Goal: Navigation & Orientation: Find specific page/section

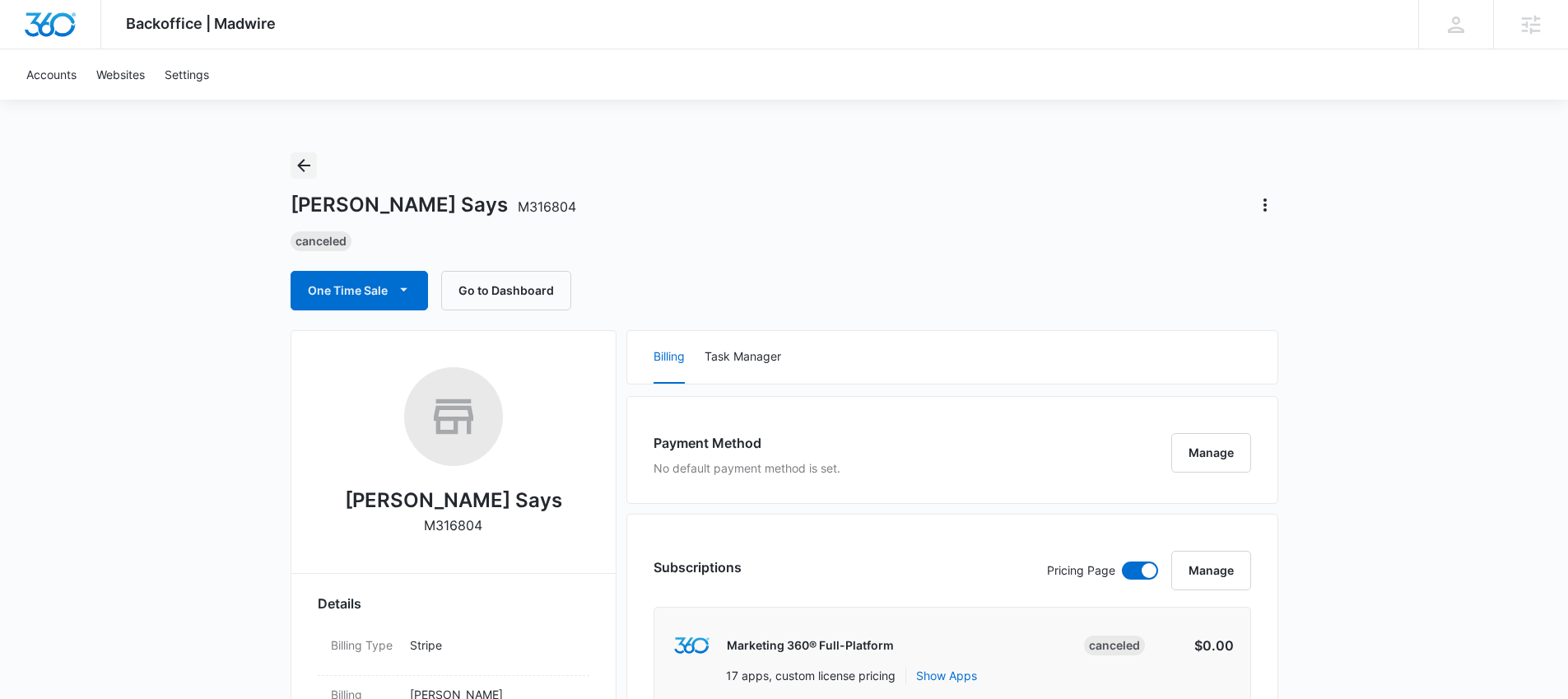
click at [310, 159] on icon "Back" at bounding box center [304, 166] width 20 height 20
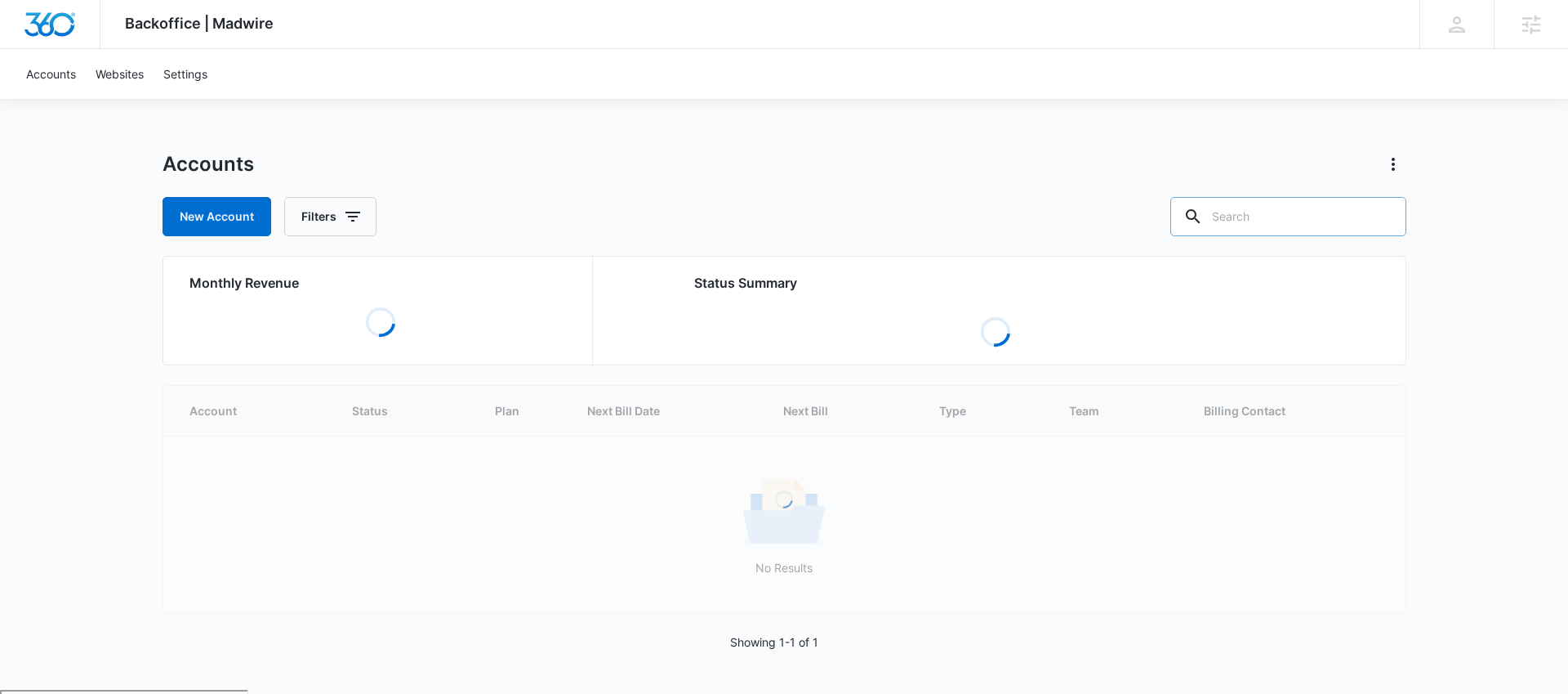
click at [1316, 217] on input "text" at bounding box center [1288, 216] width 236 height 39
type input "Q"
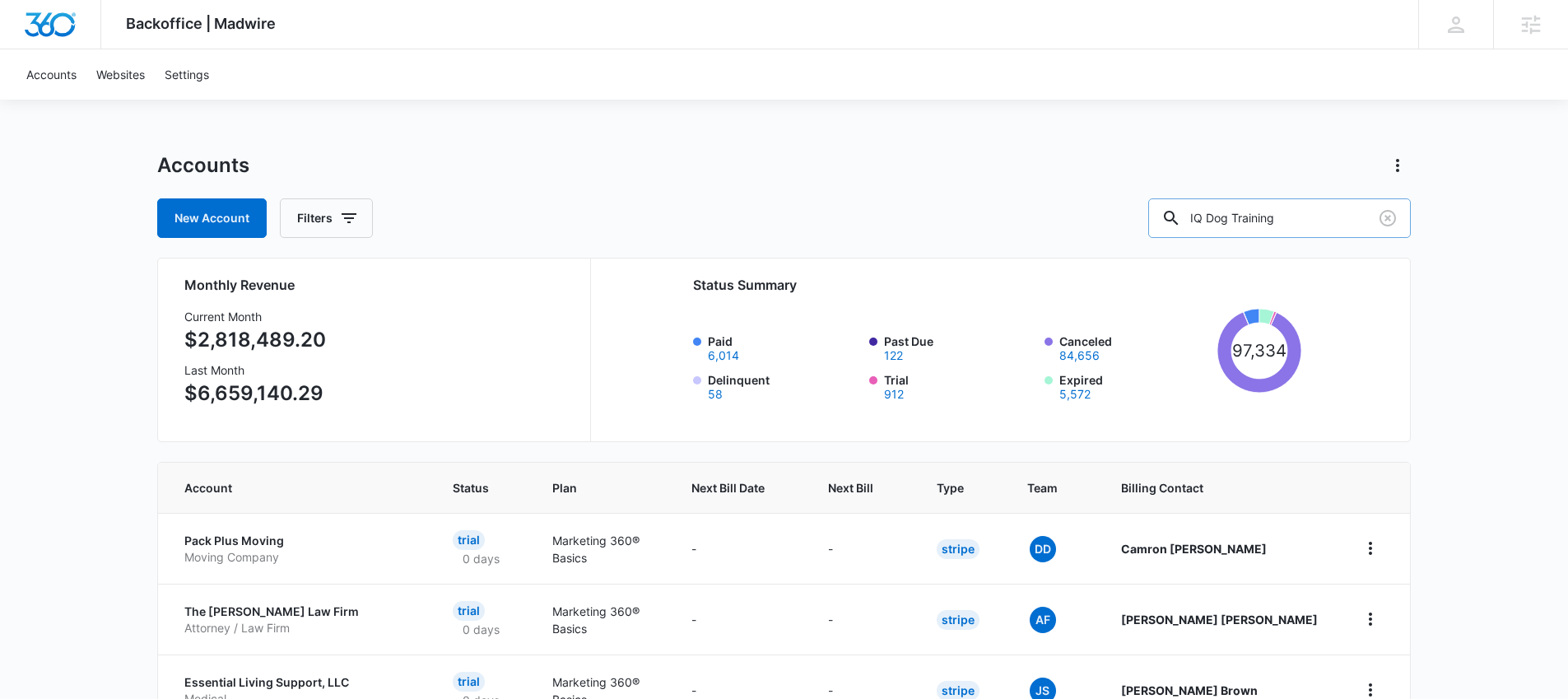
type input "IQ Dog Training"
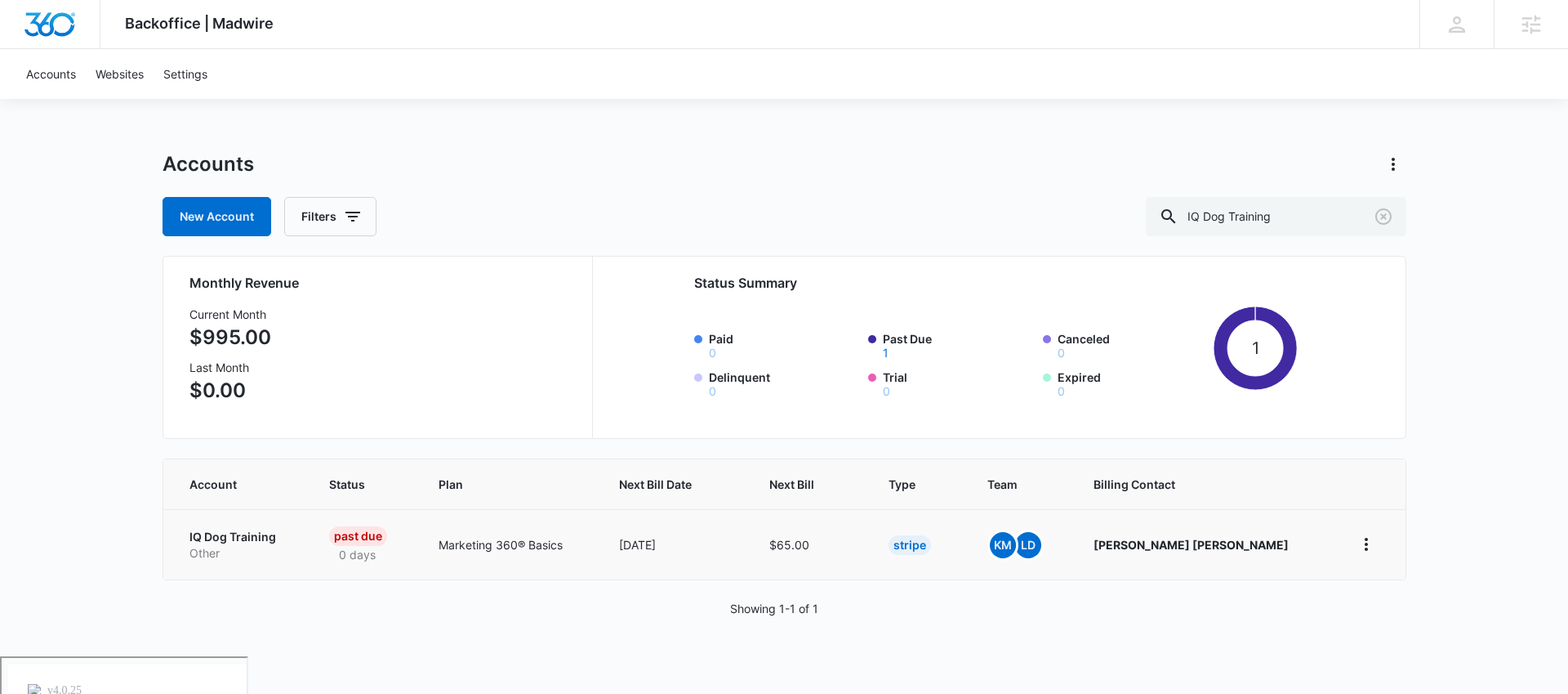
click at [269, 542] on p "IQ Dog Training" at bounding box center [239, 537] width 100 height 16
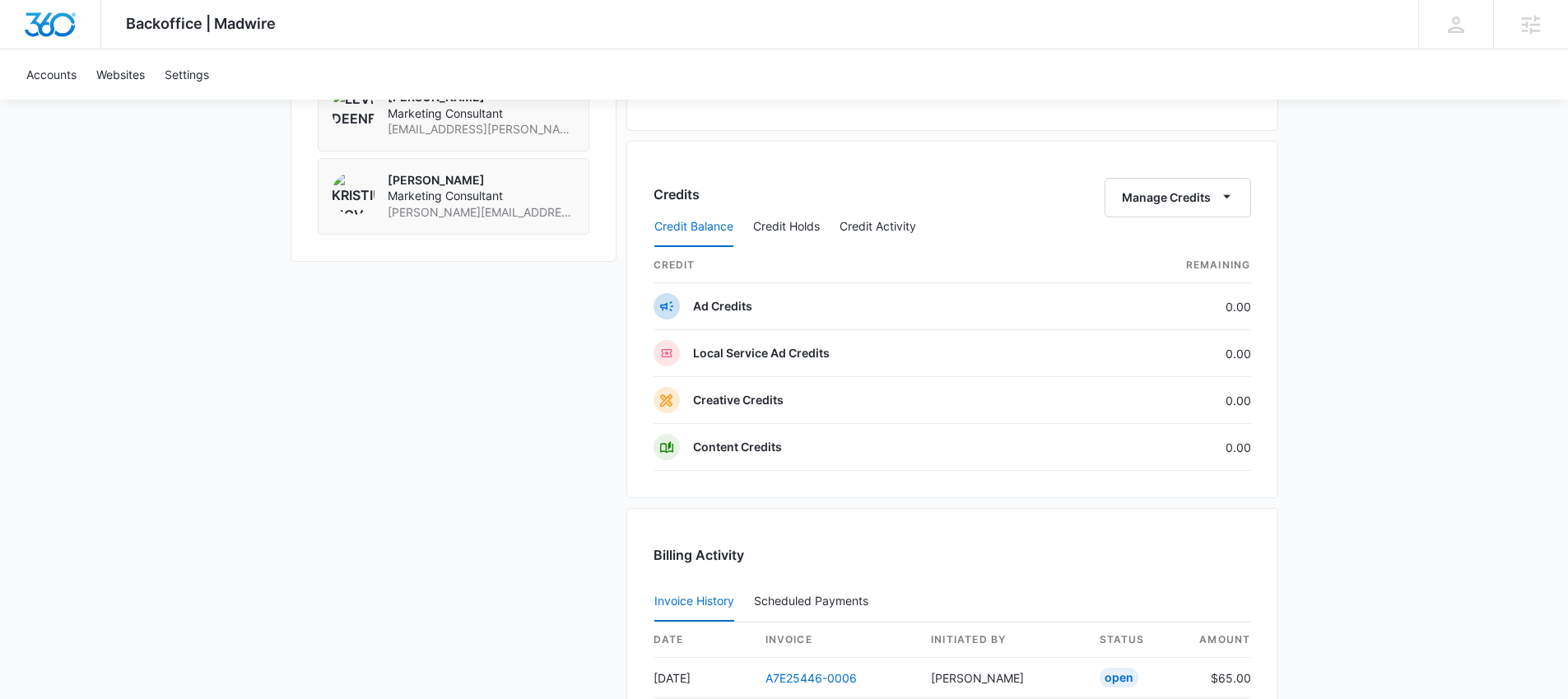
scroll to position [1724, 0]
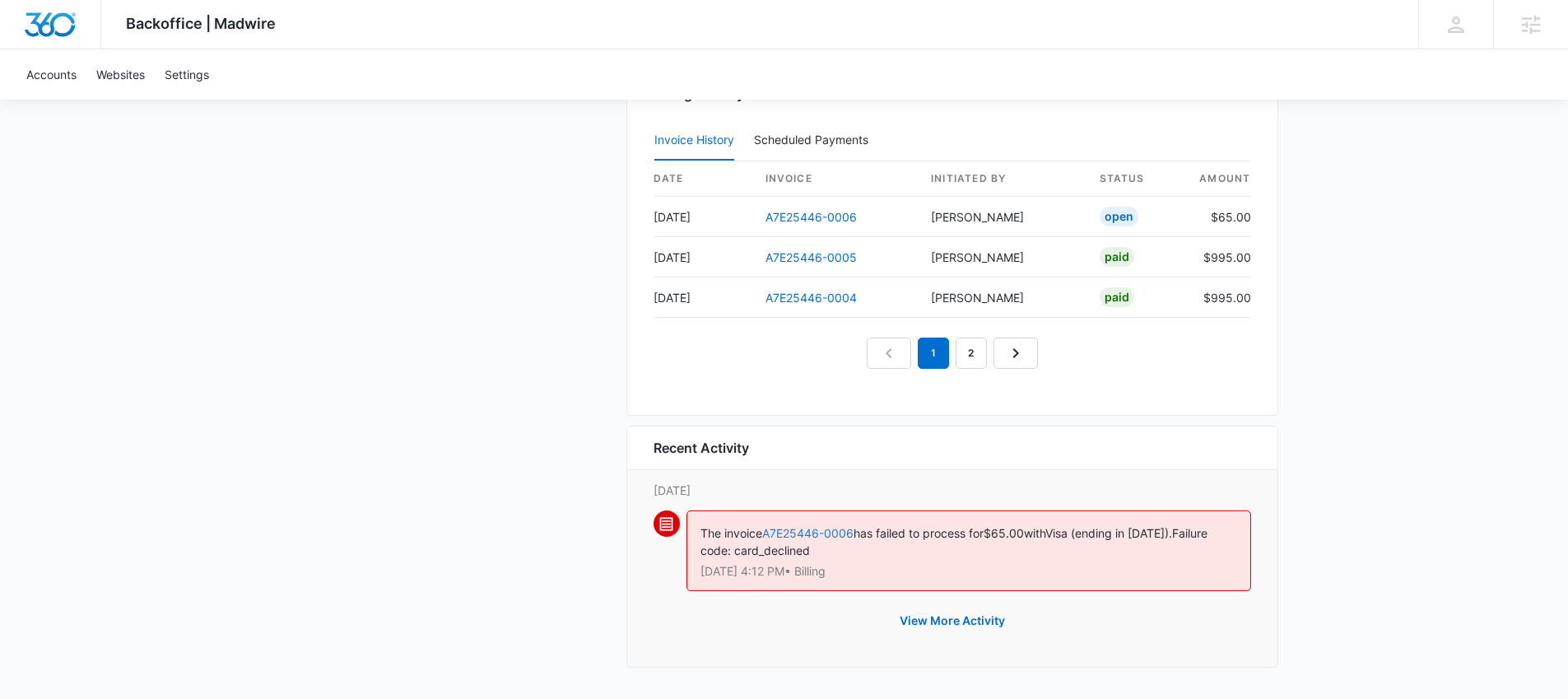
click at [823, 537] on link "A7E25446-0006" at bounding box center [807, 532] width 91 height 14
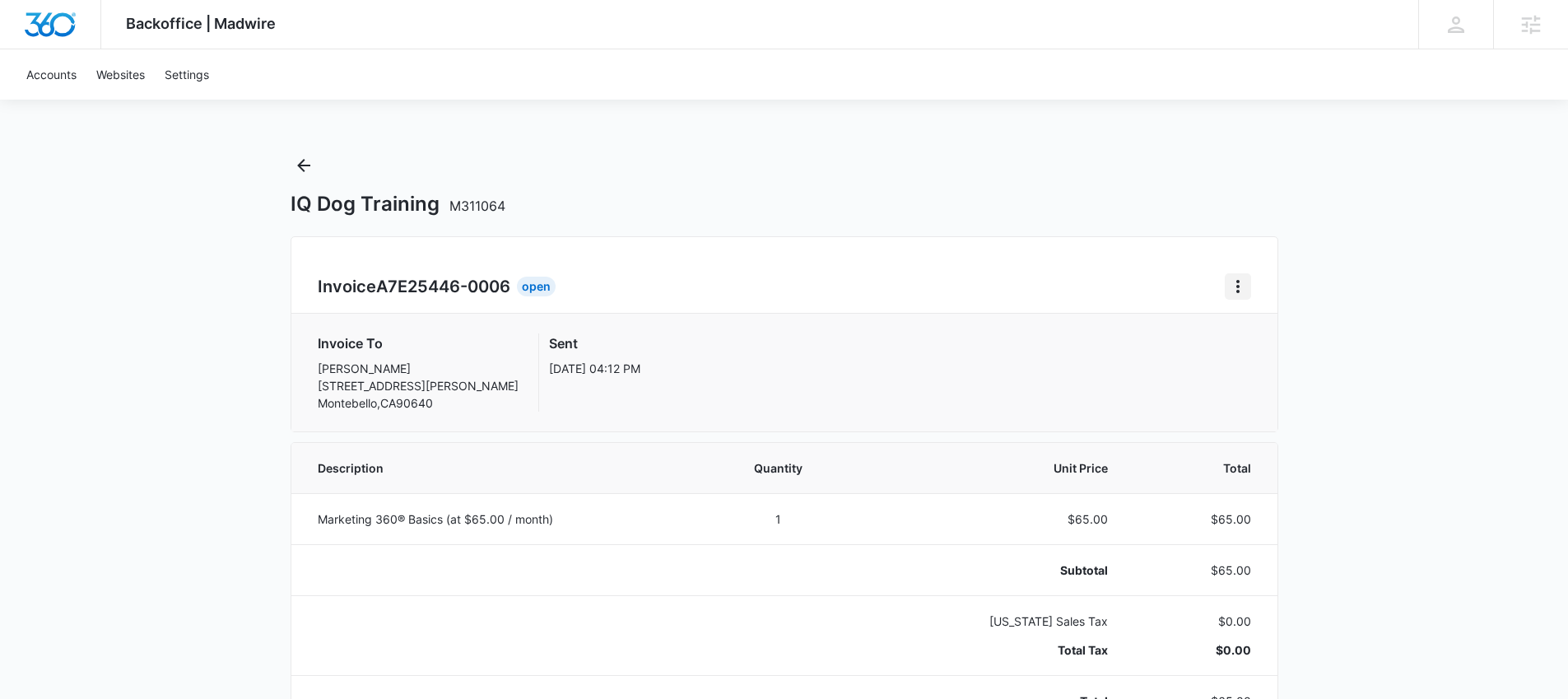
click at [1229, 281] on icon "Home" at bounding box center [1238, 287] width 20 height 20
click at [1261, 328] on link "Download Invoice" at bounding box center [1292, 331] width 96 height 14
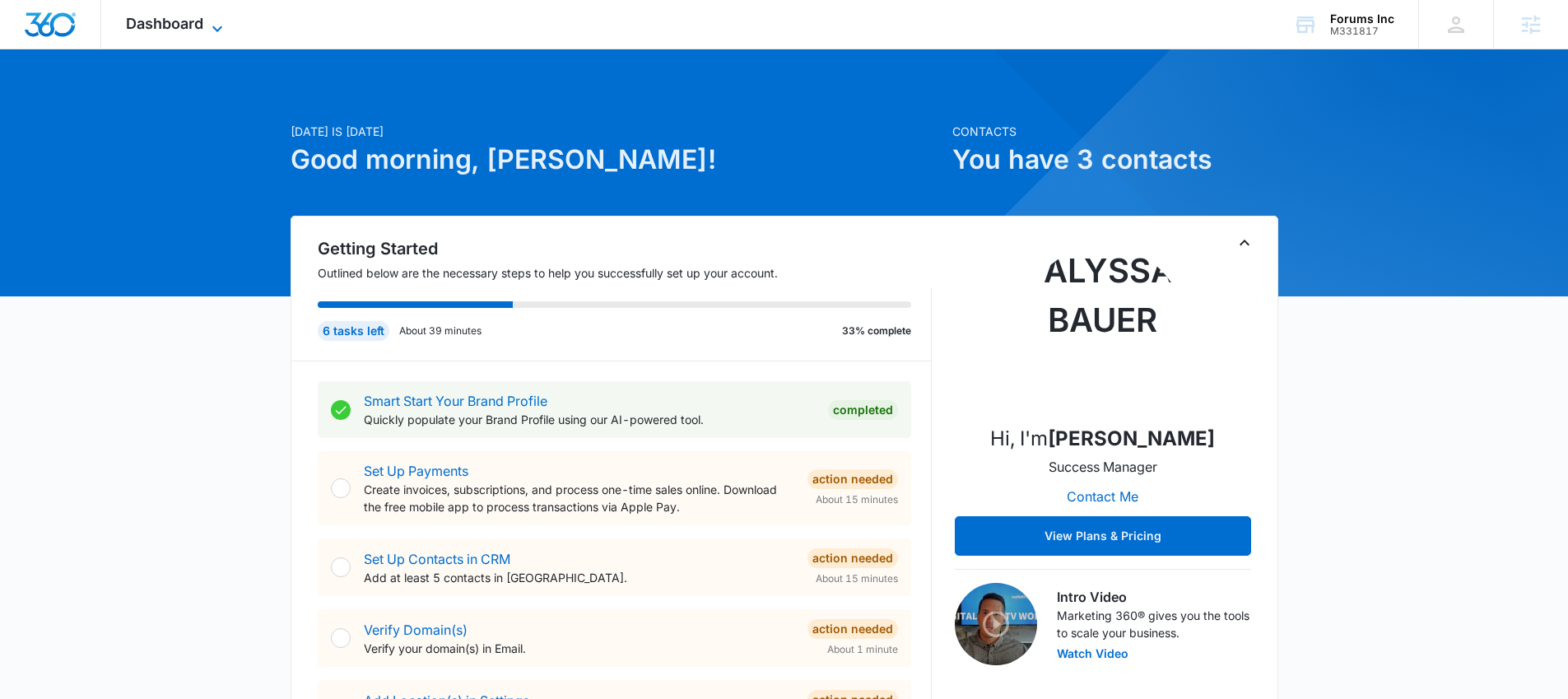
click at [170, 29] on span "Dashboard" at bounding box center [164, 23] width 77 height 17
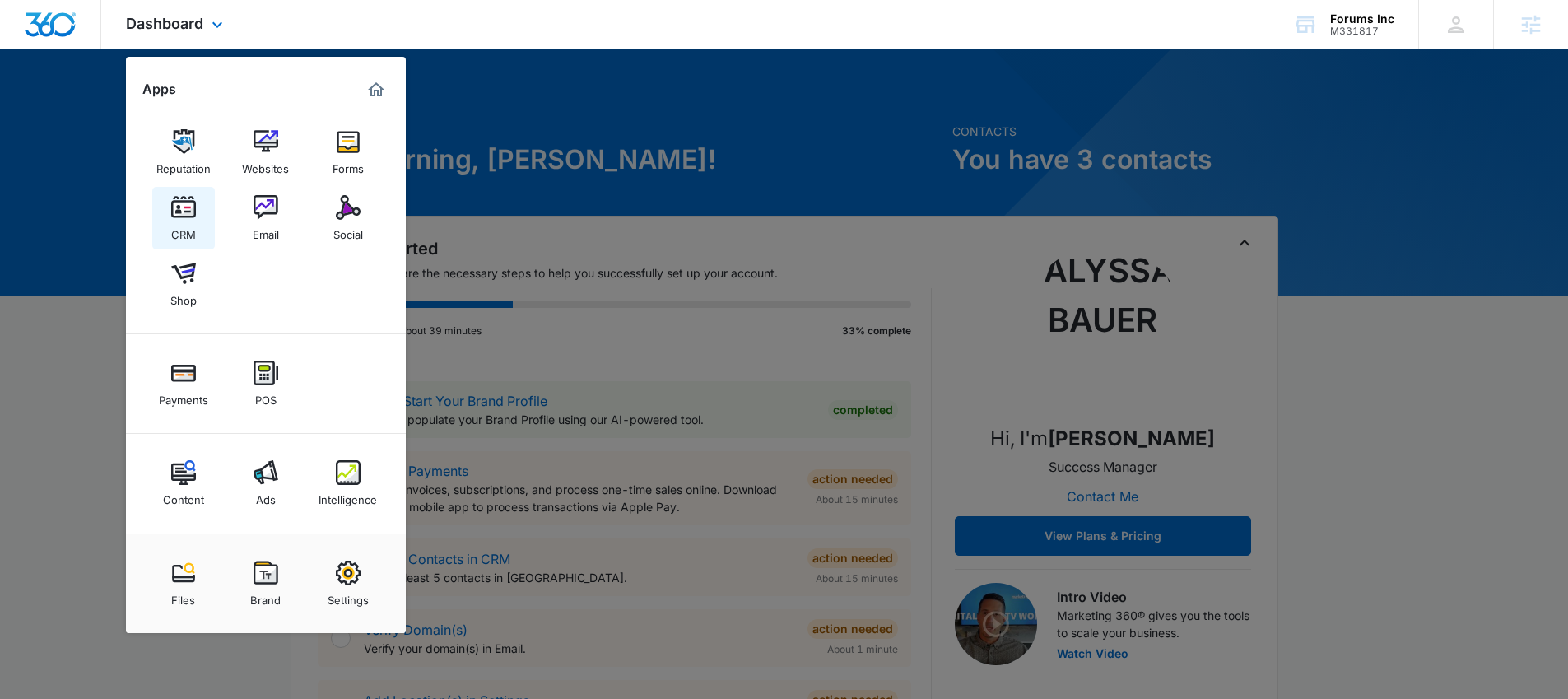
click at [190, 226] on div "CRM" at bounding box center [183, 230] width 25 height 22
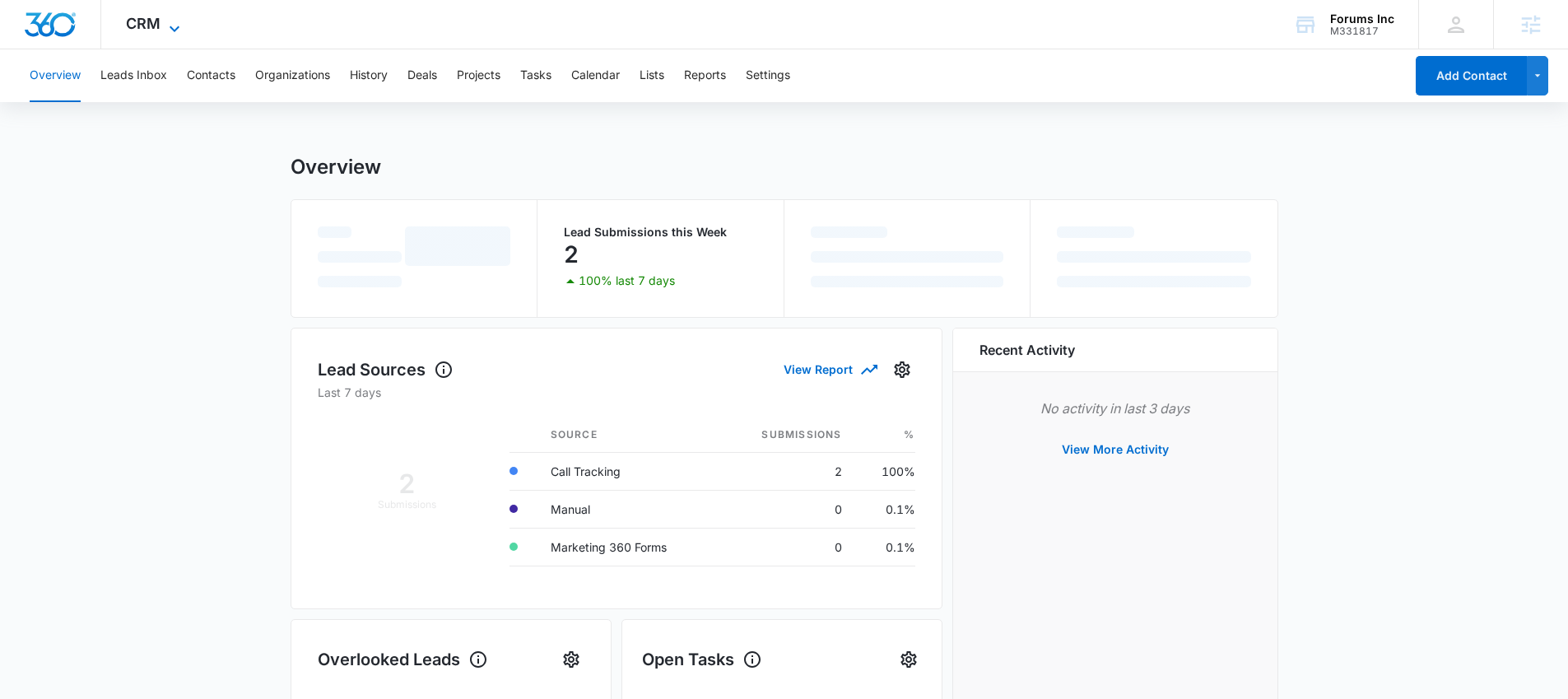
click at [144, 22] on span "CRM" at bounding box center [143, 23] width 35 height 17
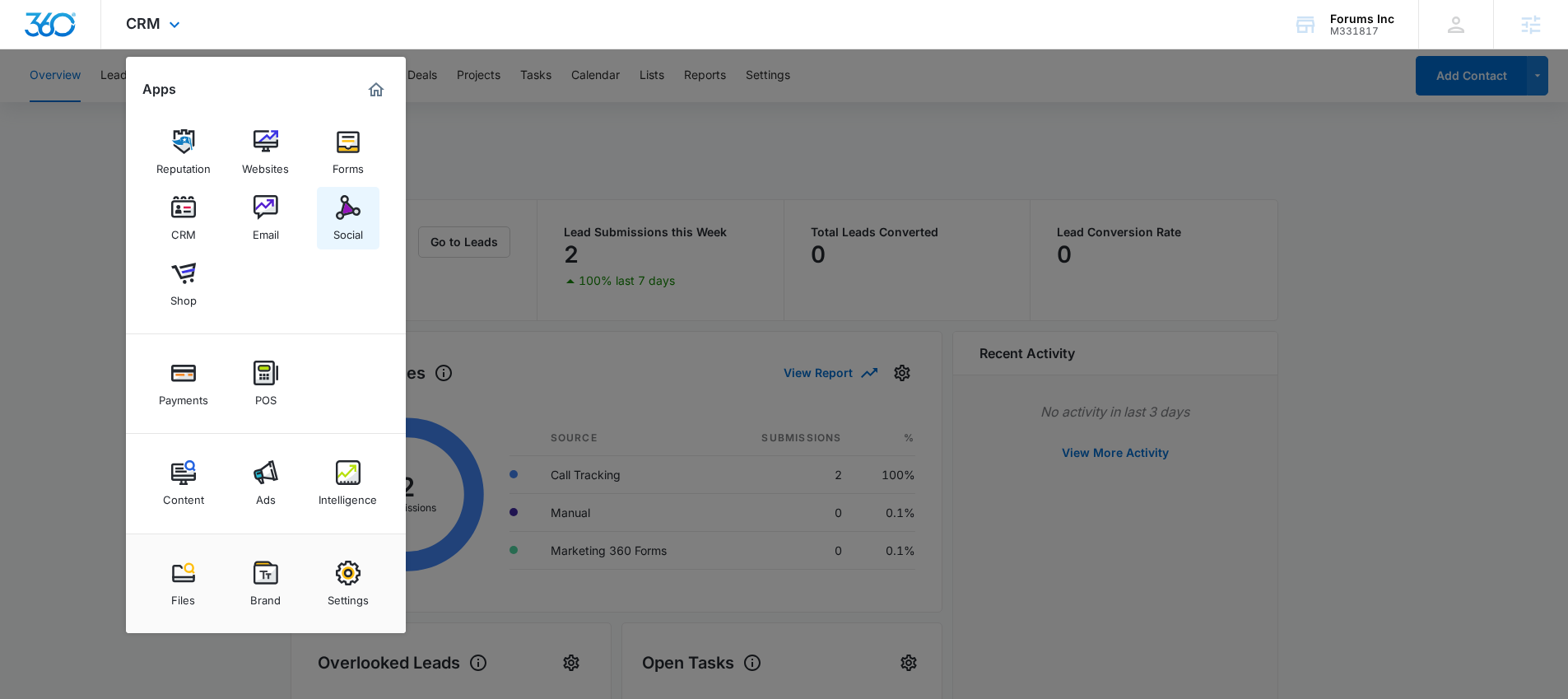
click at [336, 218] on img at bounding box center [348, 207] width 25 height 25
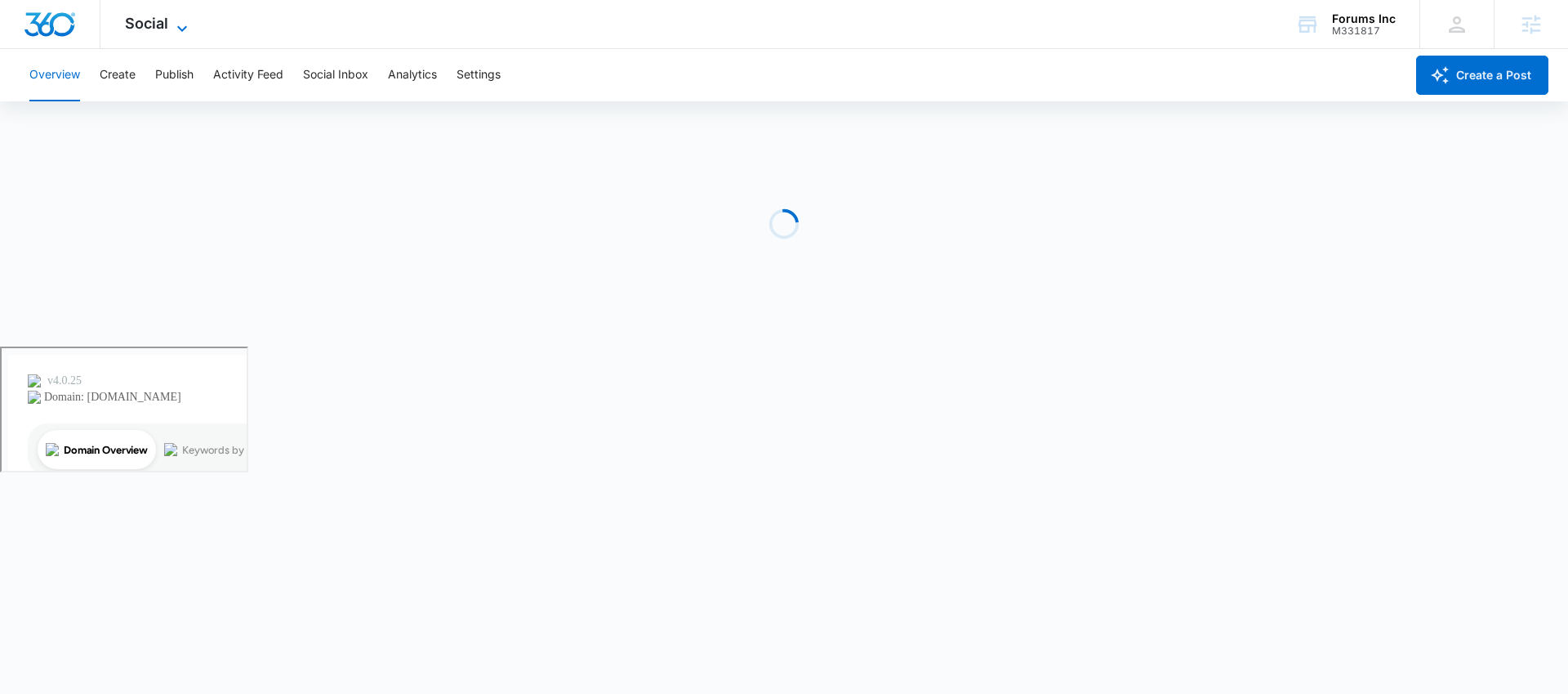
click at [137, 22] on span "Social" at bounding box center [146, 23] width 43 height 17
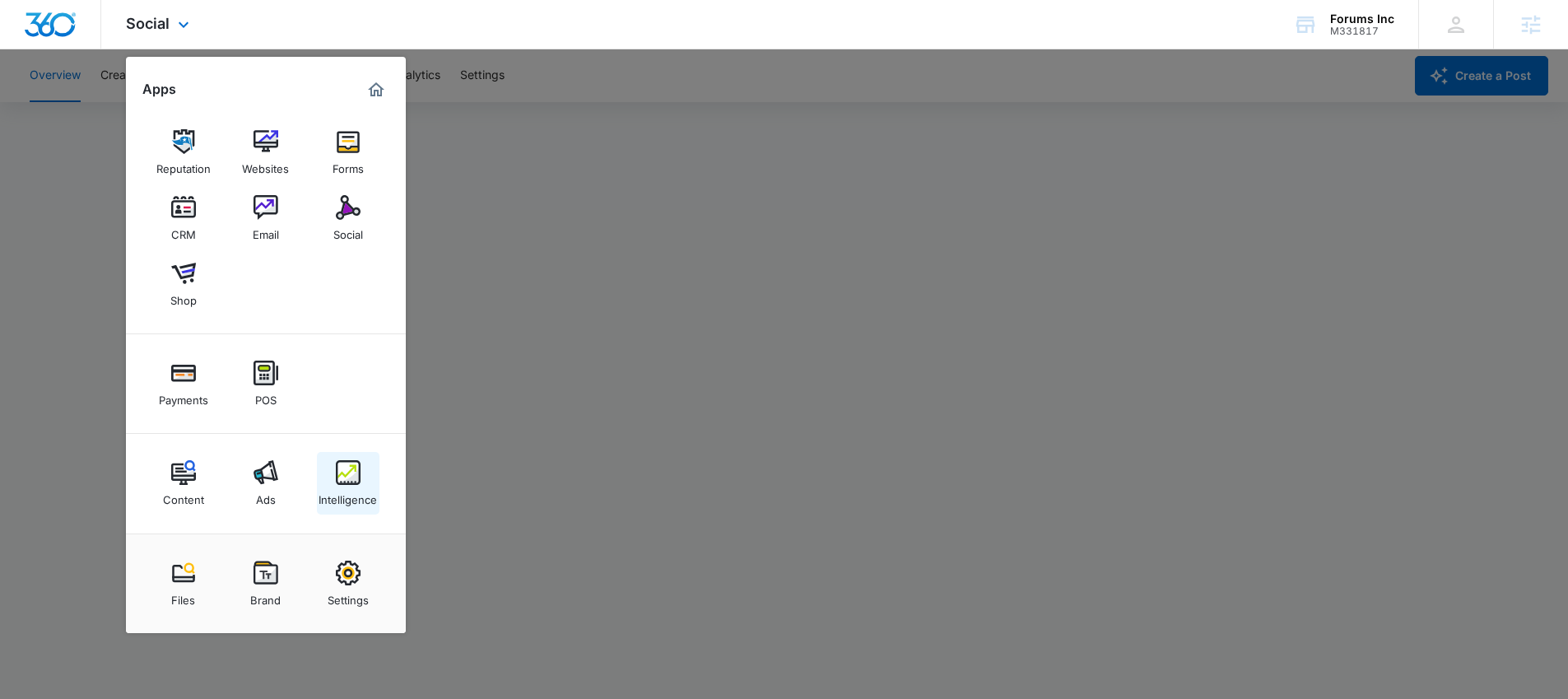
click at [319, 475] on link "Intelligence" at bounding box center [348, 483] width 63 height 63
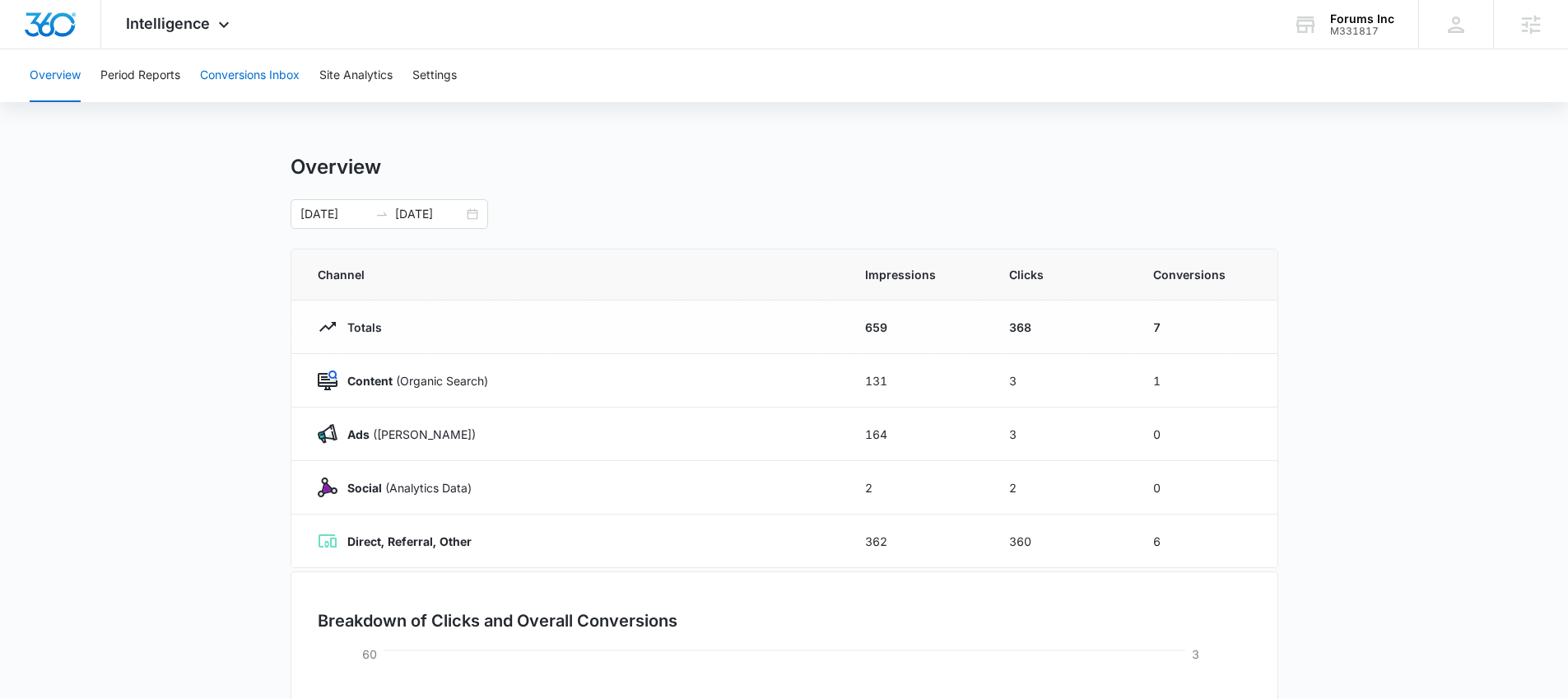
click at [254, 79] on button "Conversions Inbox" at bounding box center [249, 76] width 99 height 53
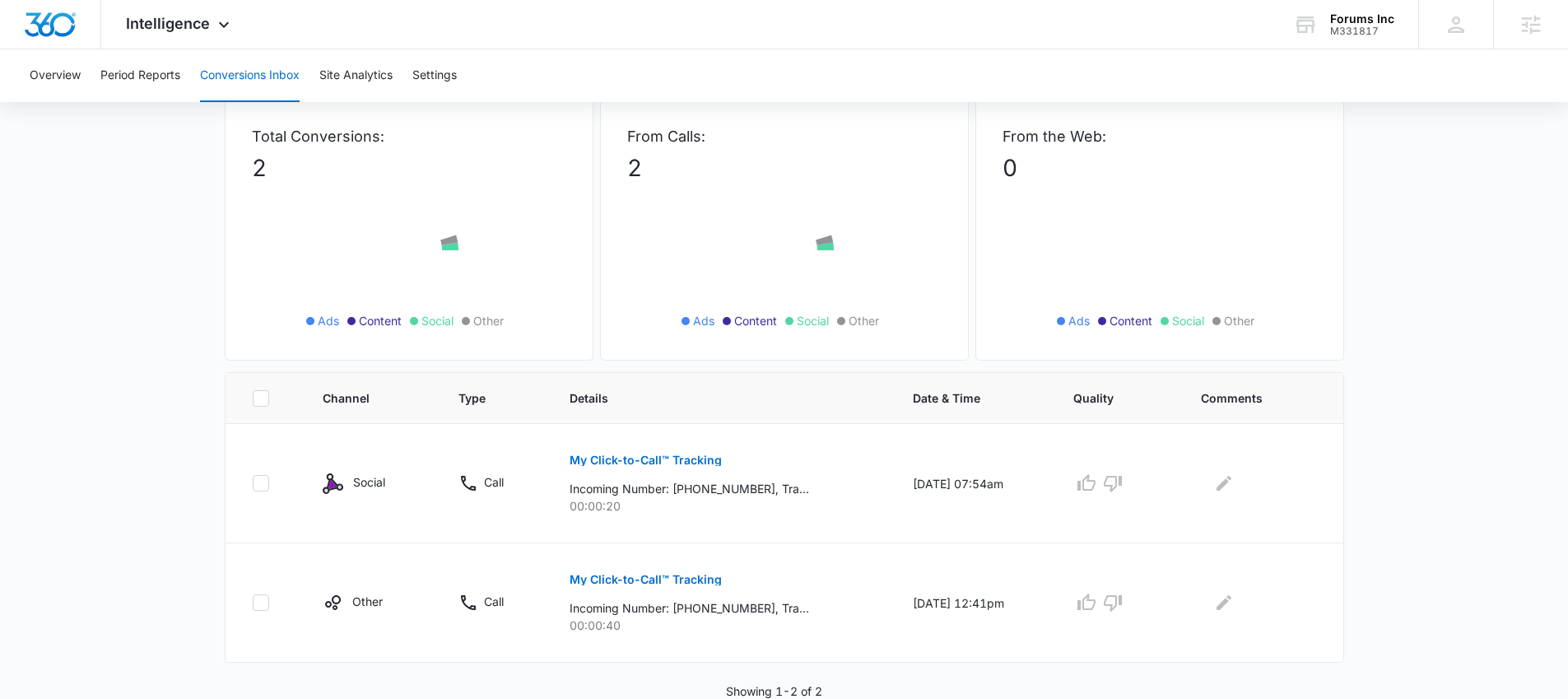
scroll to position [96, 0]
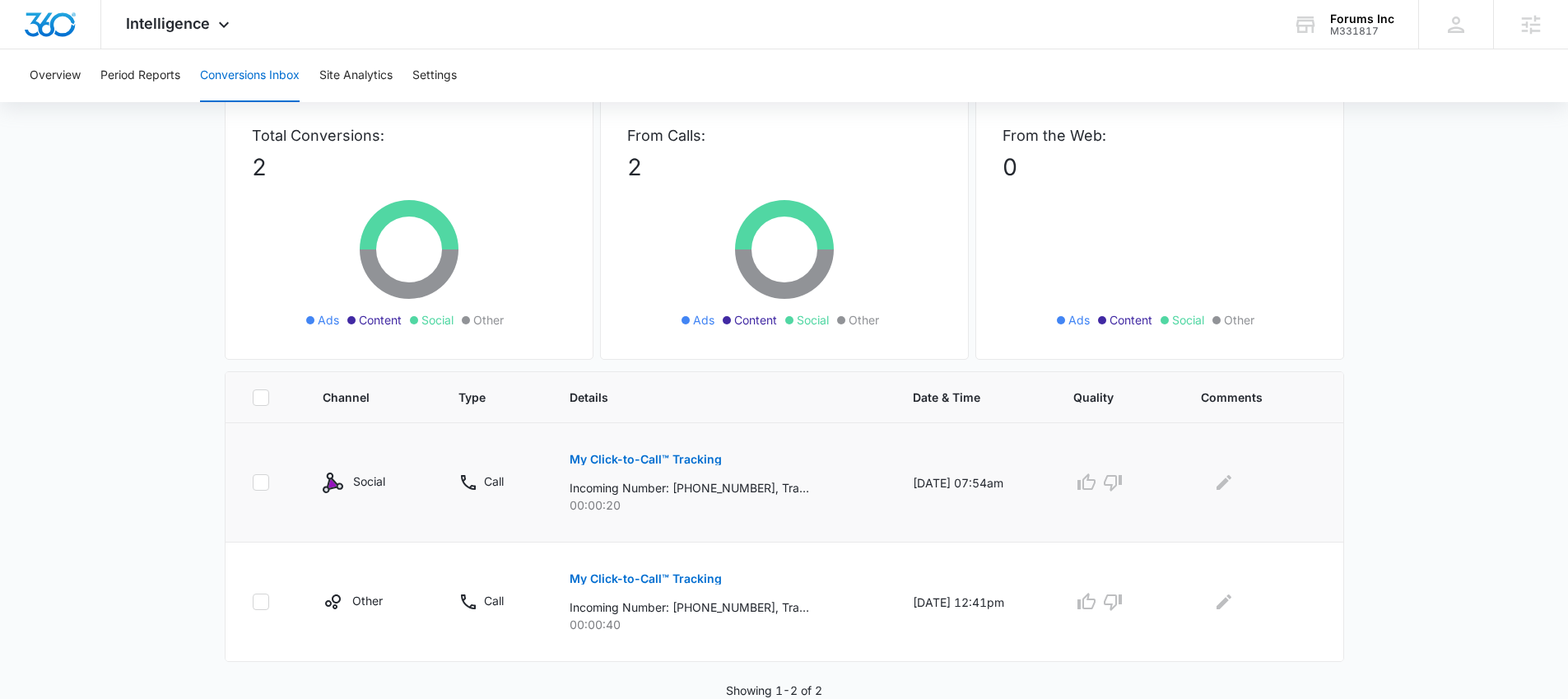
click at [663, 458] on p "My Click-to-Call™ Tracking" at bounding box center [645, 459] width 152 height 12
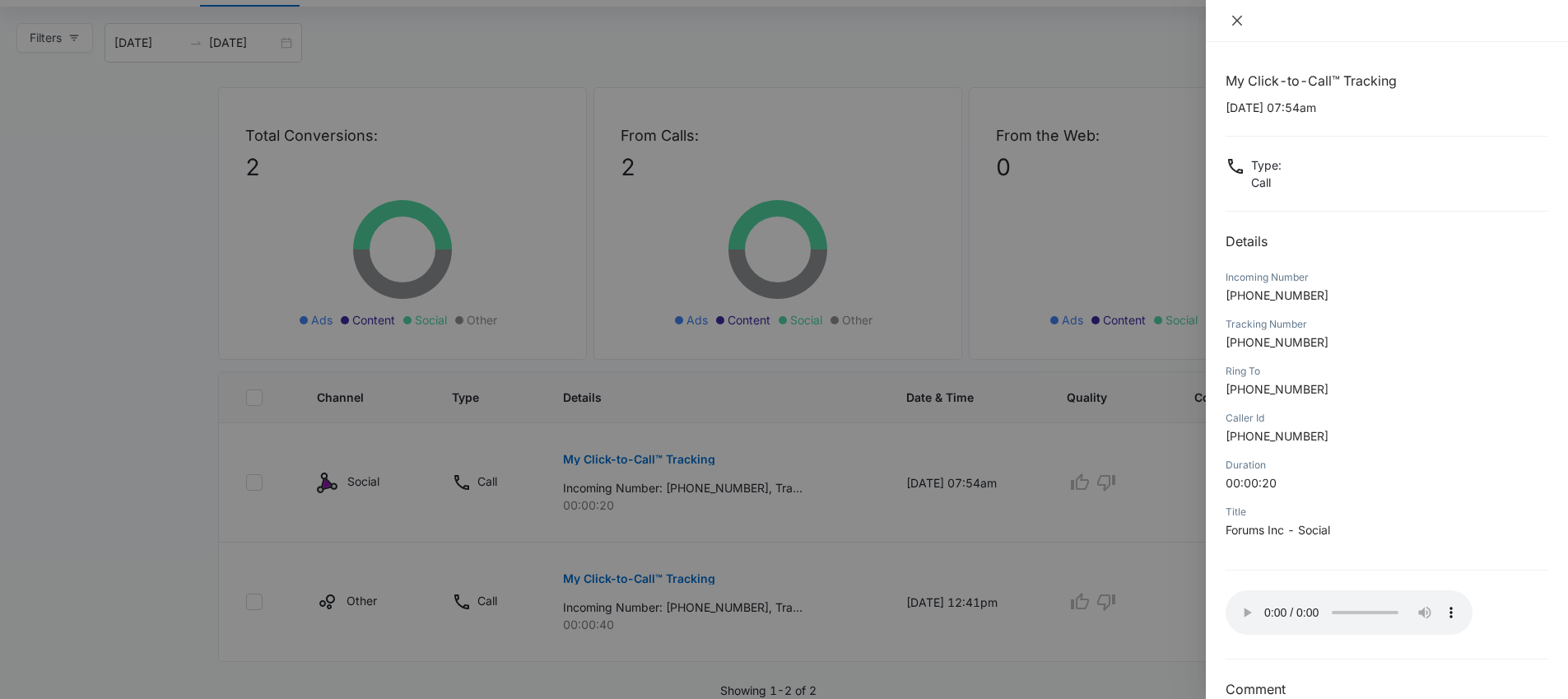
click at [1235, 16] on icon "close" at bounding box center [1237, 20] width 13 height 13
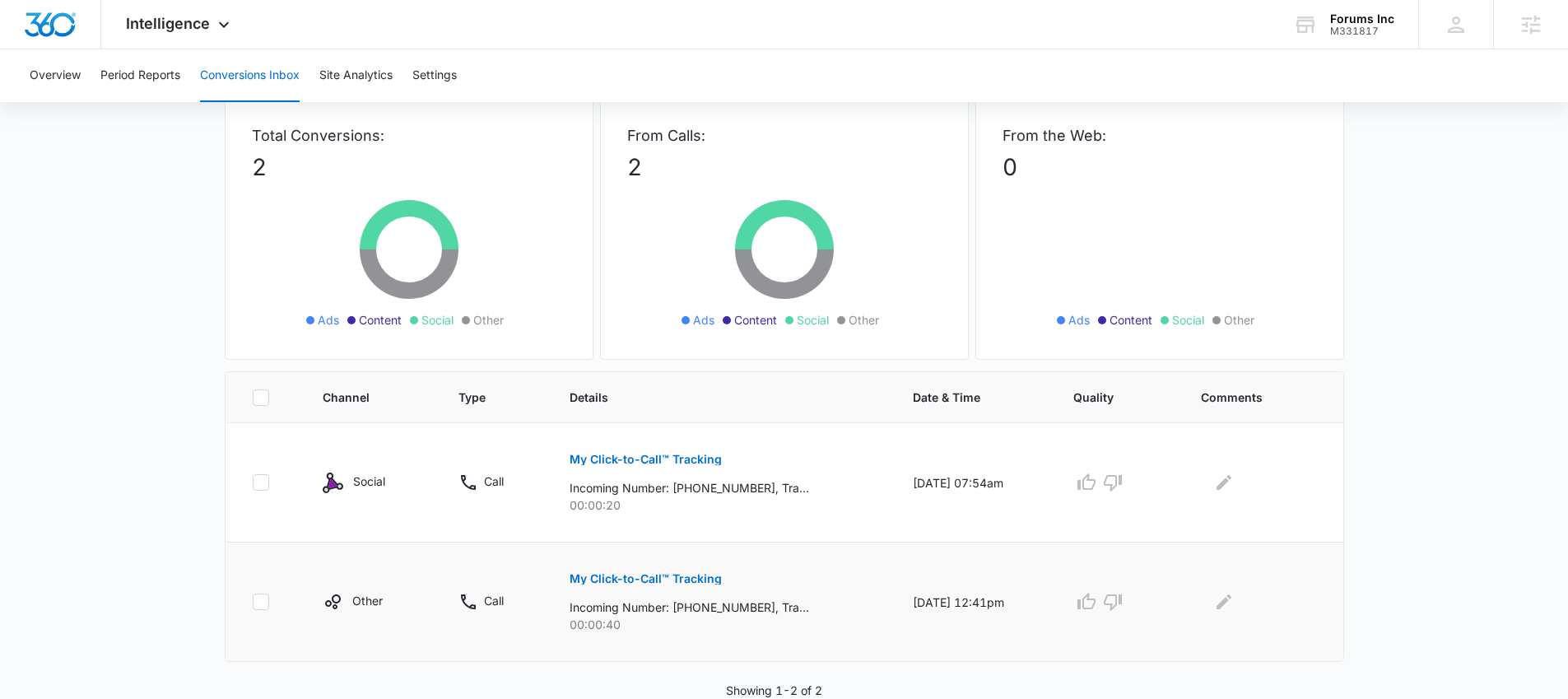
click at [645, 581] on p "My Click-to-Call™ Tracking" at bounding box center [645, 578] width 152 height 12
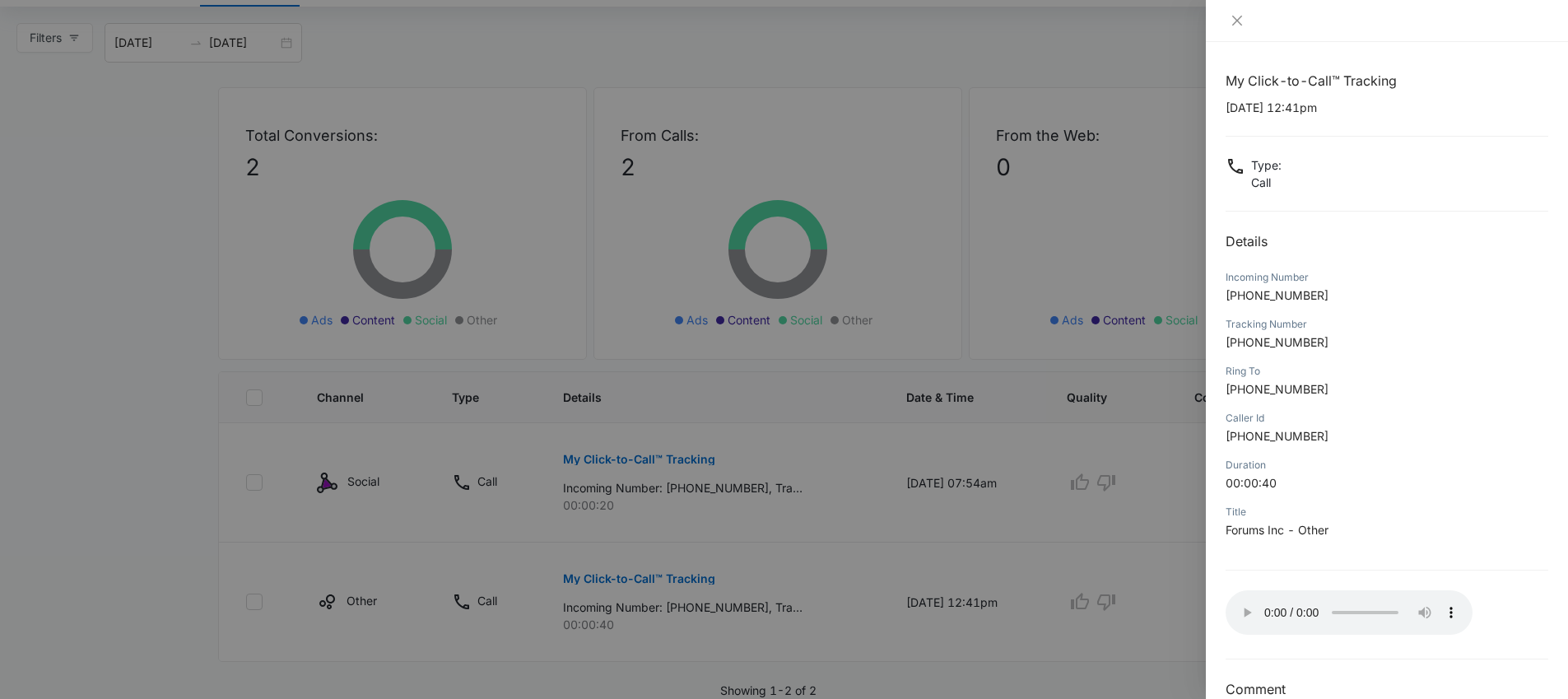
click at [1239, 29] on div at bounding box center [1387, 21] width 362 height 42
click at [1235, 25] on icon "close" at bounding box center [1237, 20] width 13 height 13
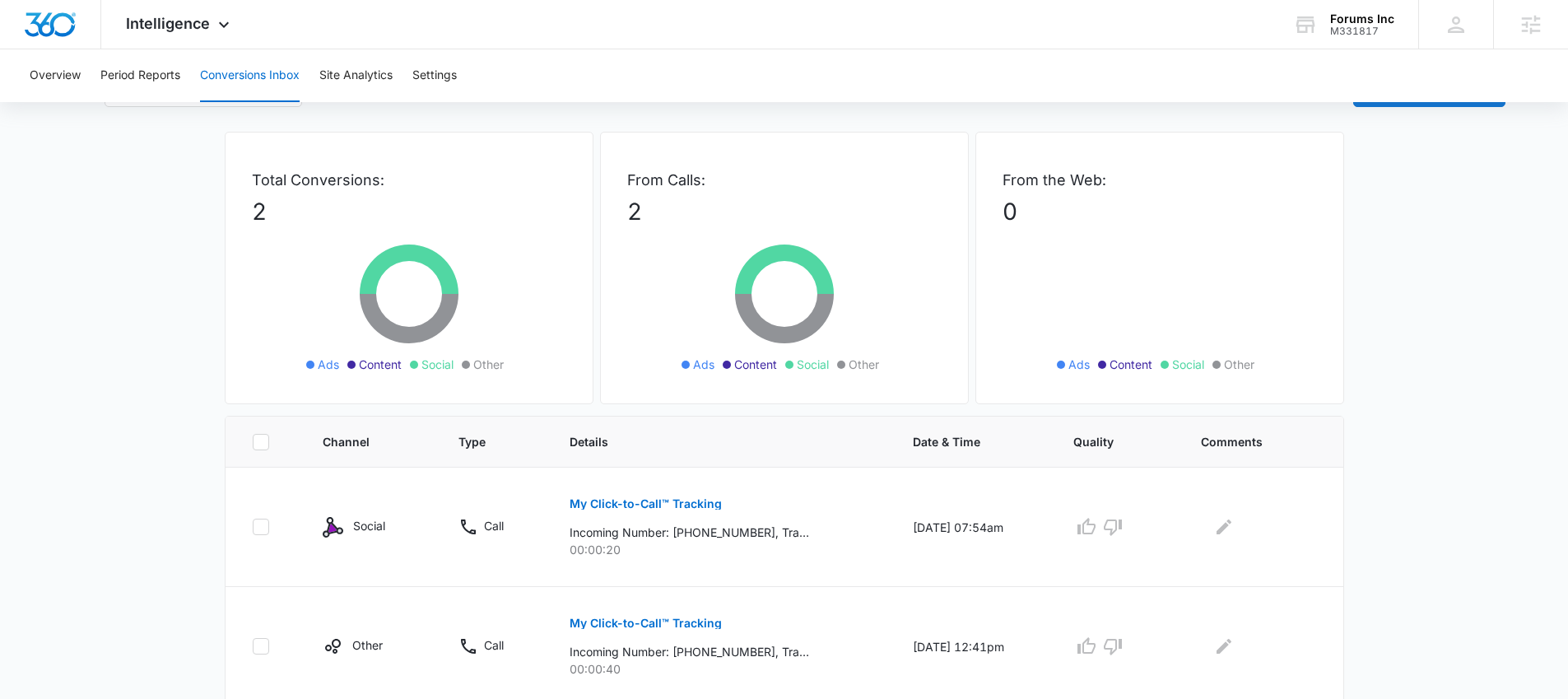
scroll to position [0, 0]
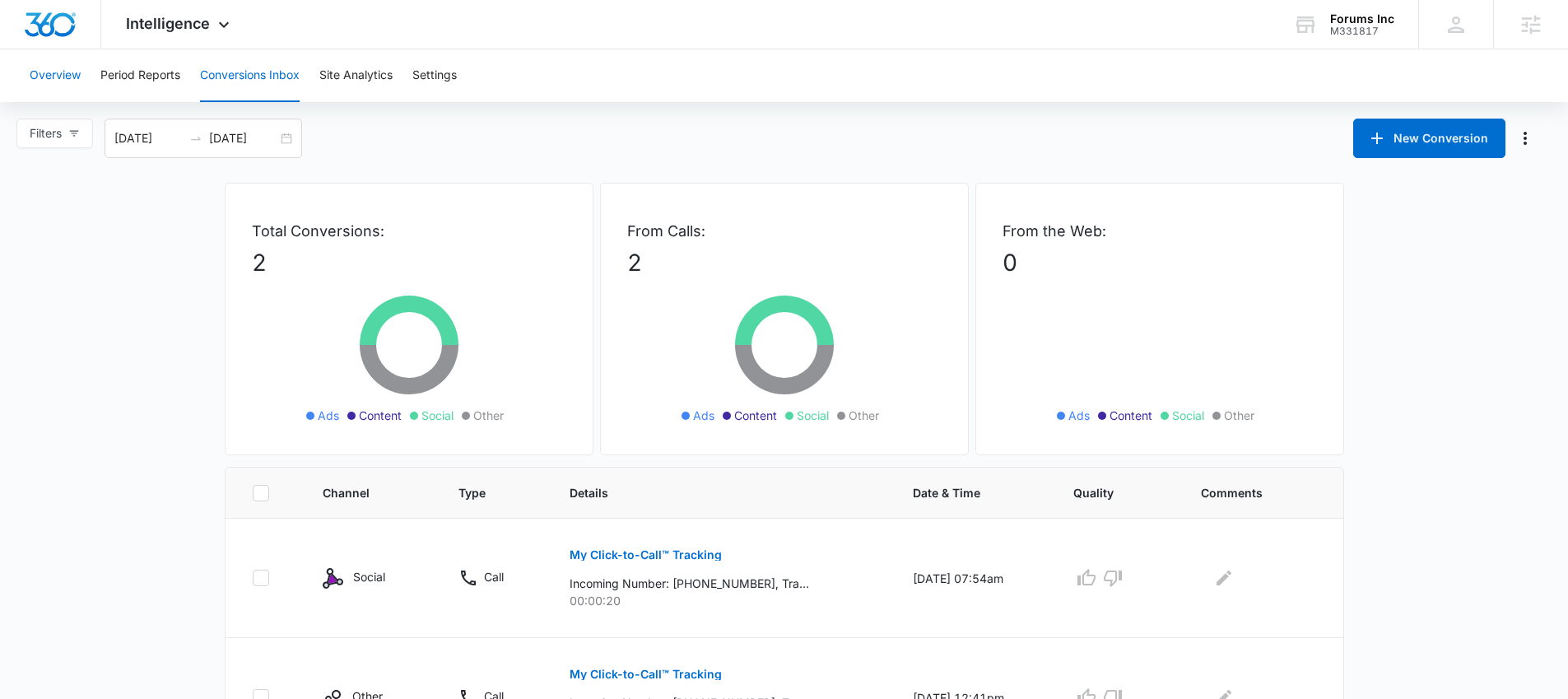
click at [48, 71] on button "Overview" at bounding box center [56, 76] width 51 height 53
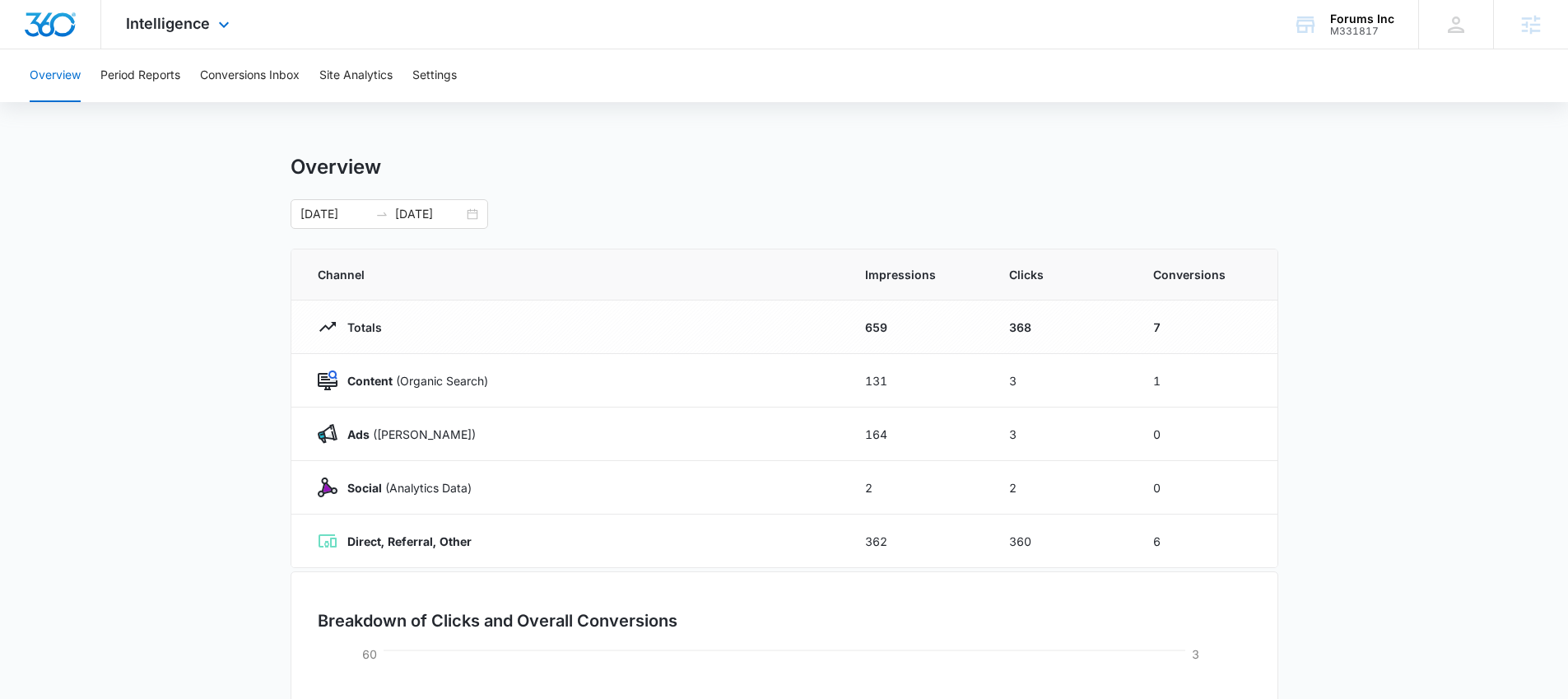
click at [159, 37] on div "Intelligence Apps Reputation Websites Forms CRM Email Social Shop Payments POS …" at bounding box center [179, 24] width 157 height 48
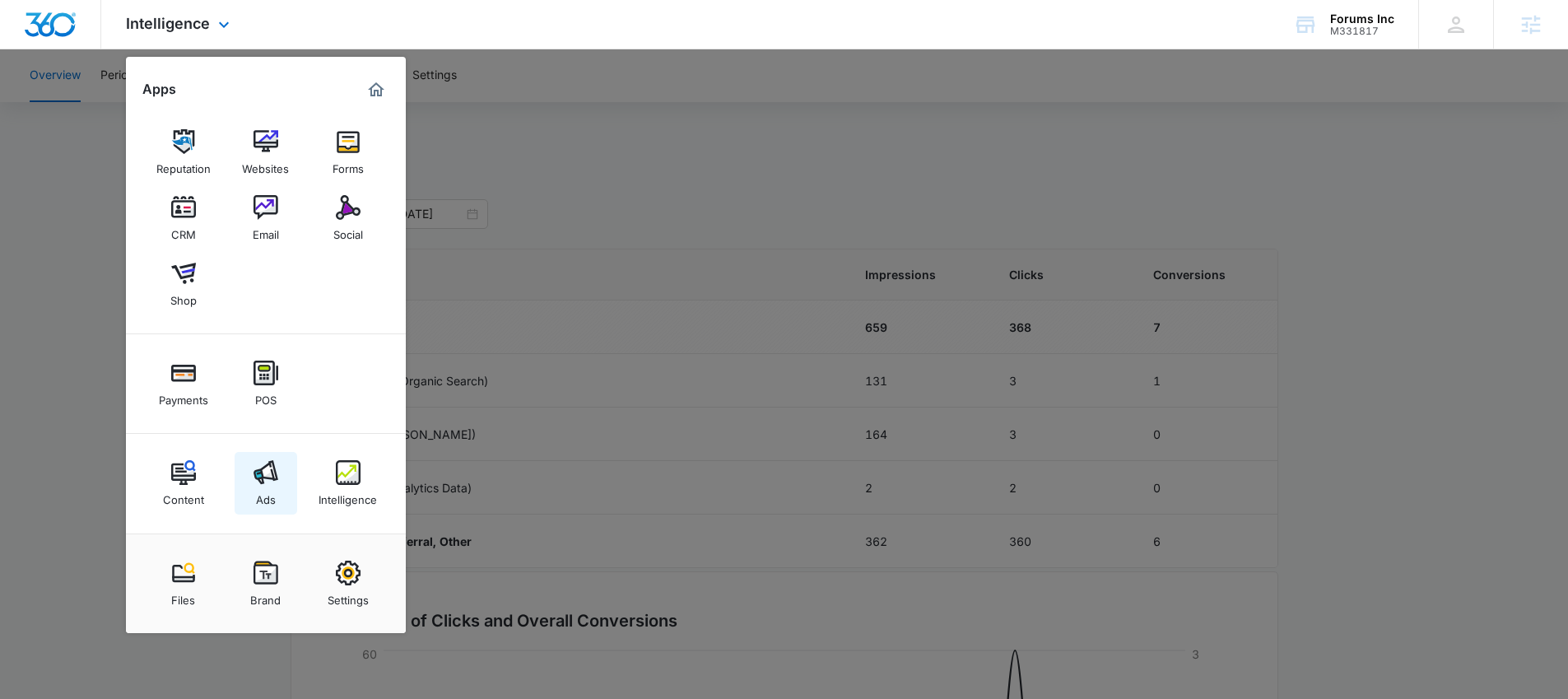
click at [258, 488] on div "Ads" at bounding box center [266, 496] width 20 height 22
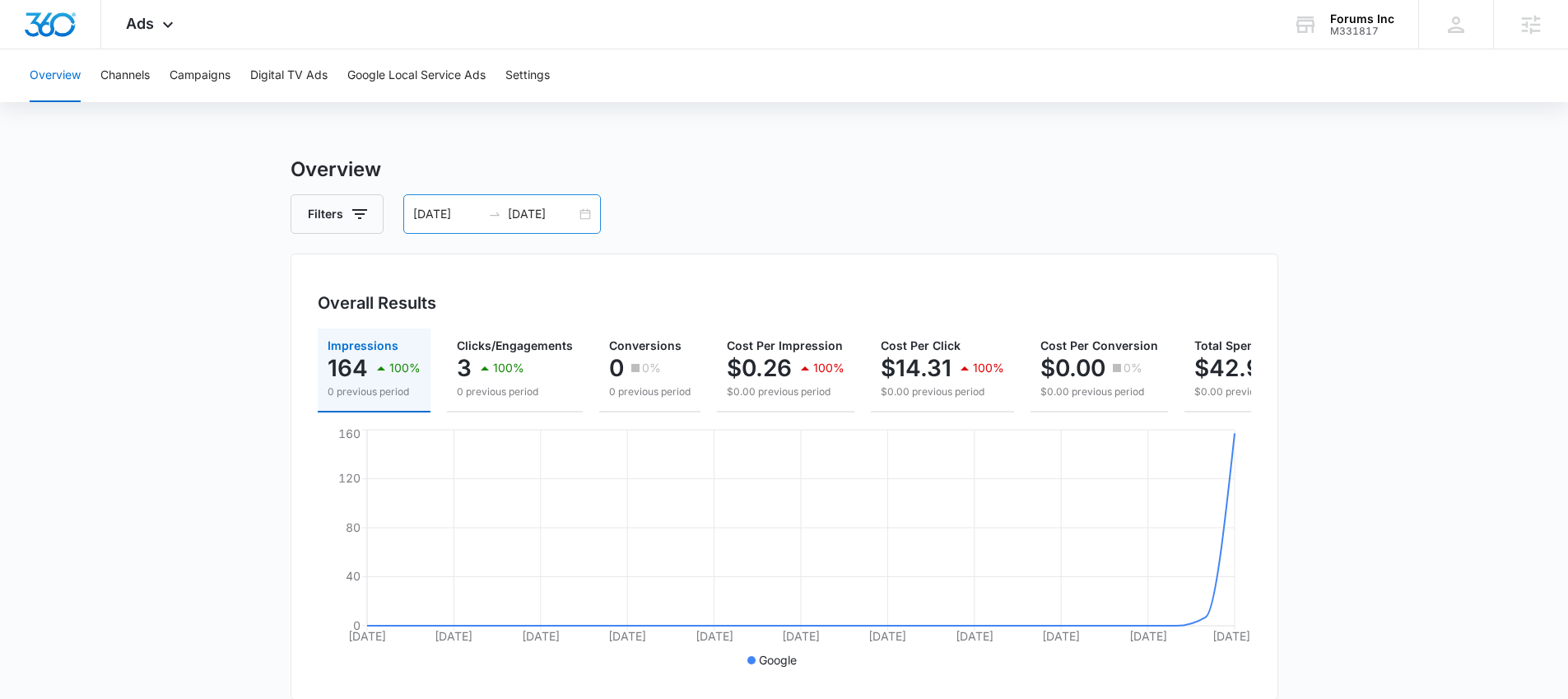
click at [576, 219] on div "07/15/2025 08/14/2025" at bounding box center [501, 213] width 197 height 39
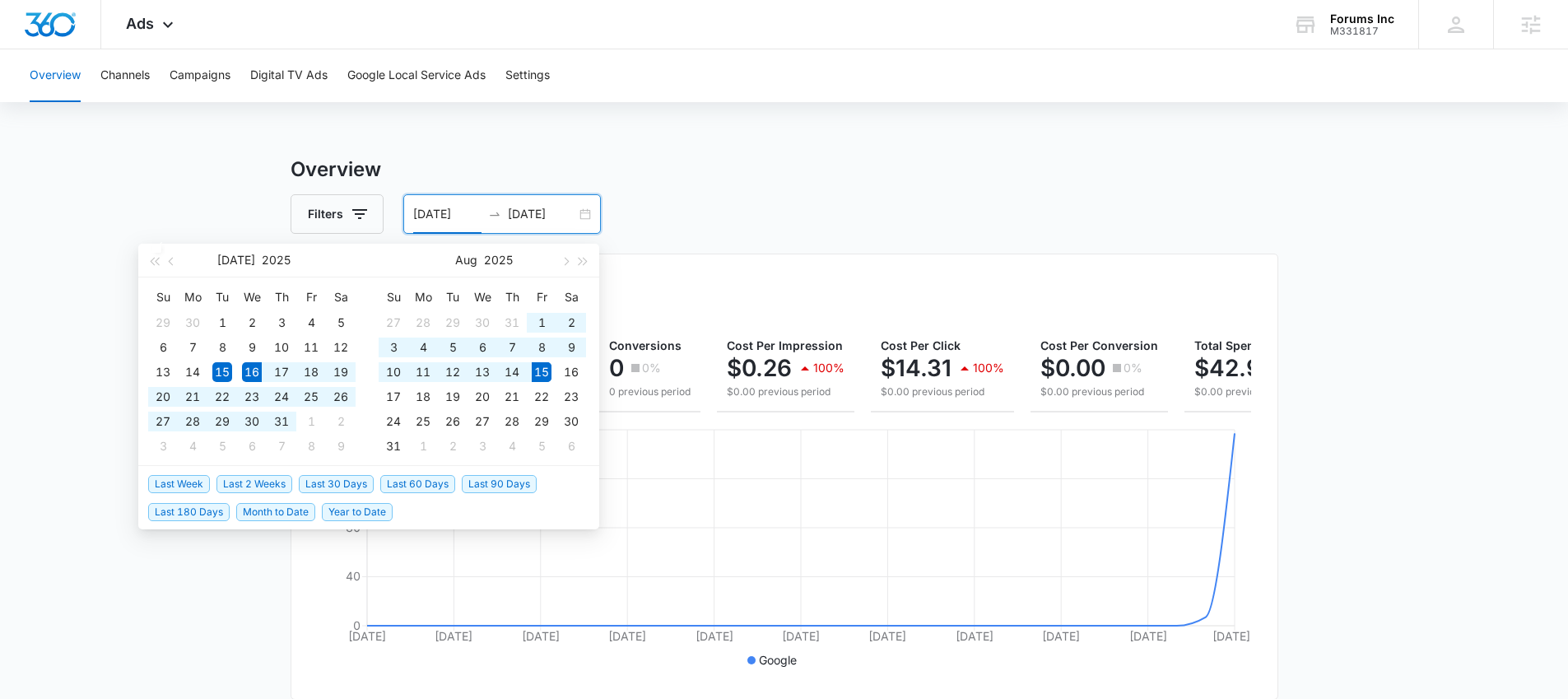
click at [357, 481] on span "Last 30 Days" at bounding box center [336, 484] width 75 height 18
type input "07/16/2025"
type input "08/15/2025"
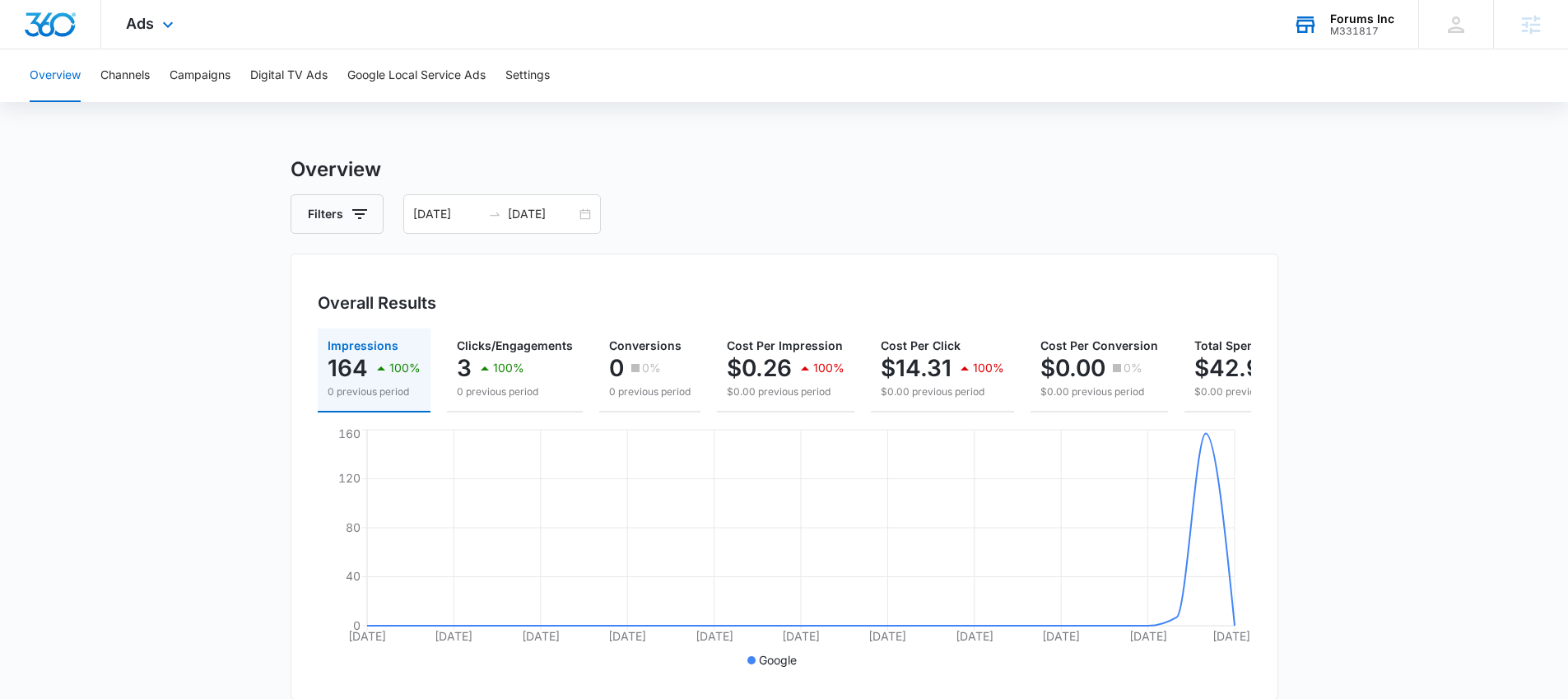
click at [1352, 41] on div "Forums Inc M331817 Your Accounts View All" at bounding box center [1343, 24] width 150 height 48
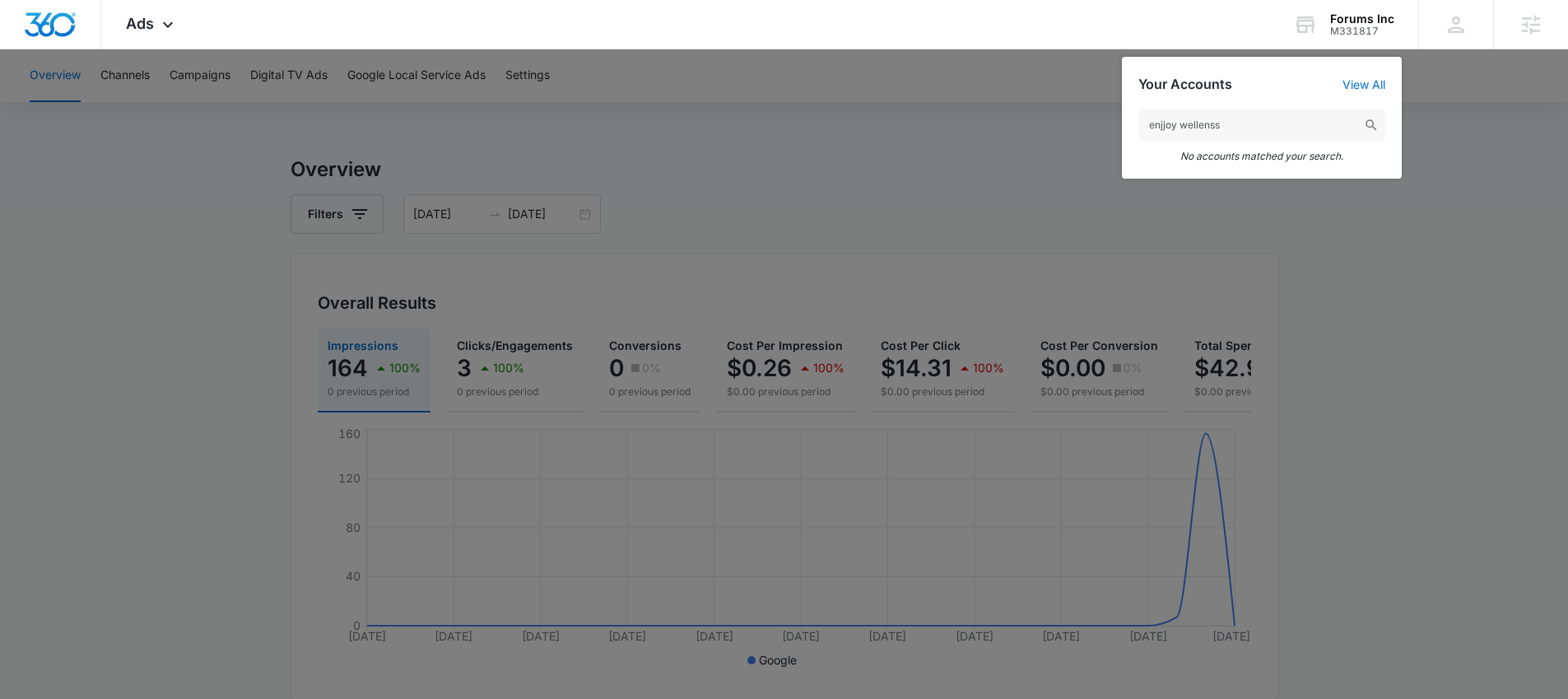
drag, startPoint x: 1261, startPoint y: 118, endPoint x: 1118, endPoint y: 125, distance: 143.2
click at [1118, 49] on nav "Ads Apps Reputation Websites Forms CRM Email Social Shop Payments POS Content A…" at bounding box center [784, 25] width 1568 height 49
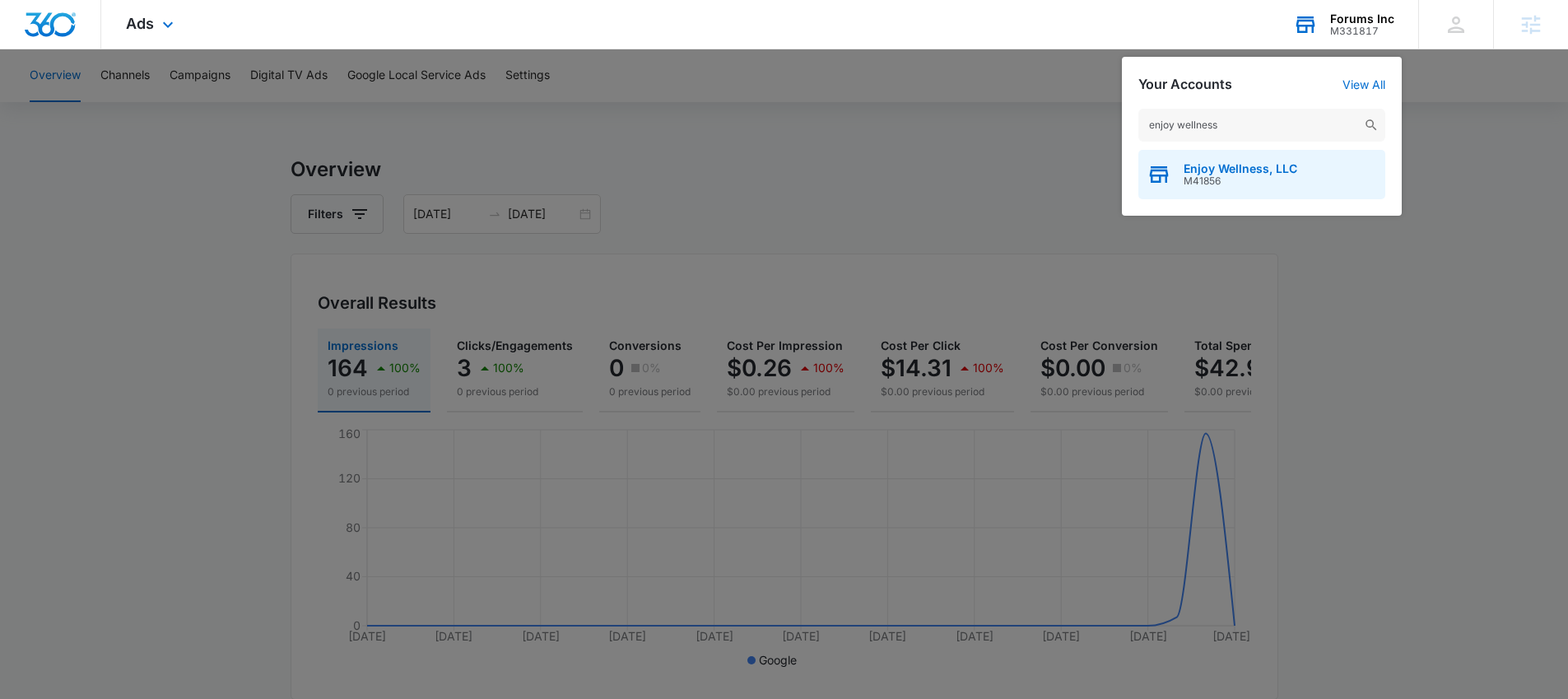
type input "enjoy wellness"
click at [1201, 179] on span "M41856" at bounding box center [1239, 181] width 114 height 12
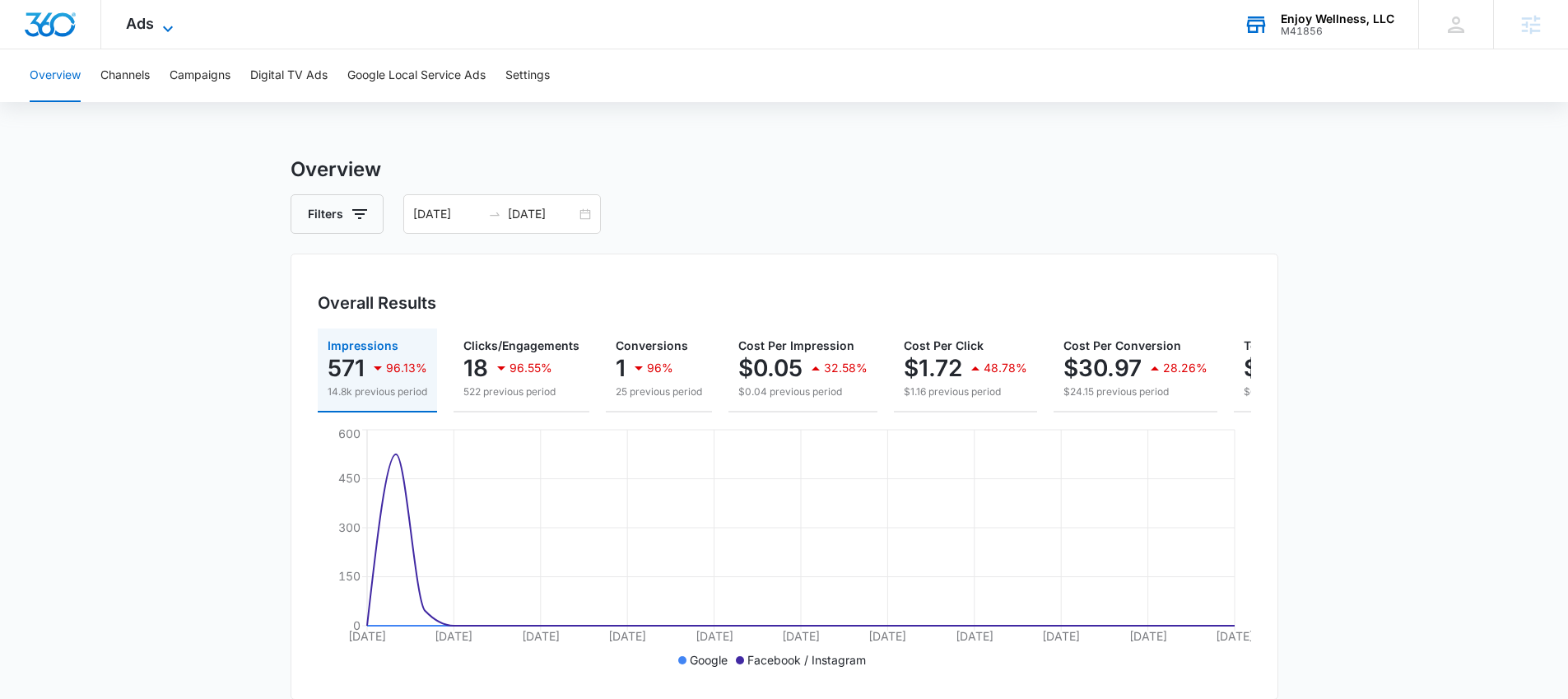
click at [174, 24] on icon at bounding box center [168, 29] width 20 height 20
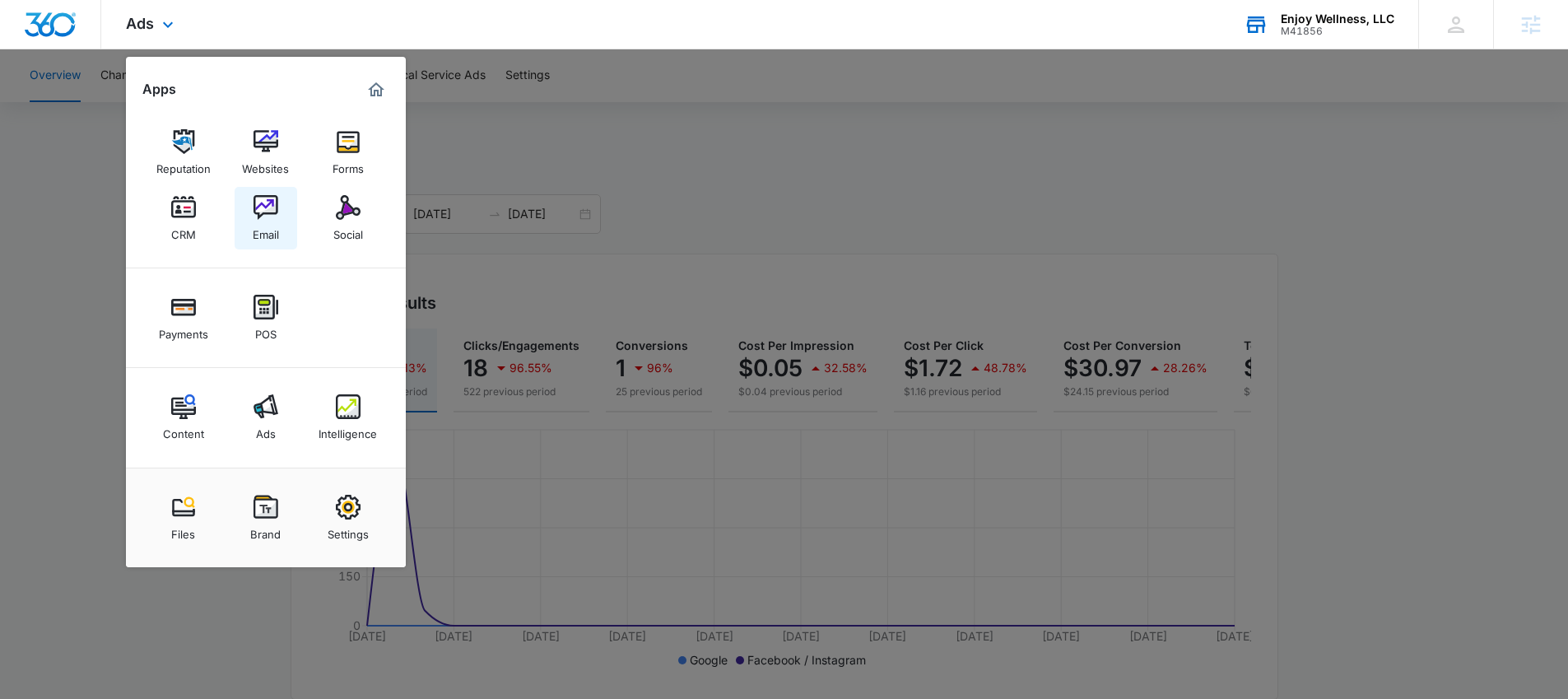
click at [279, 198] on link "Email" at bounding box center [266, 218] width 63 height 63
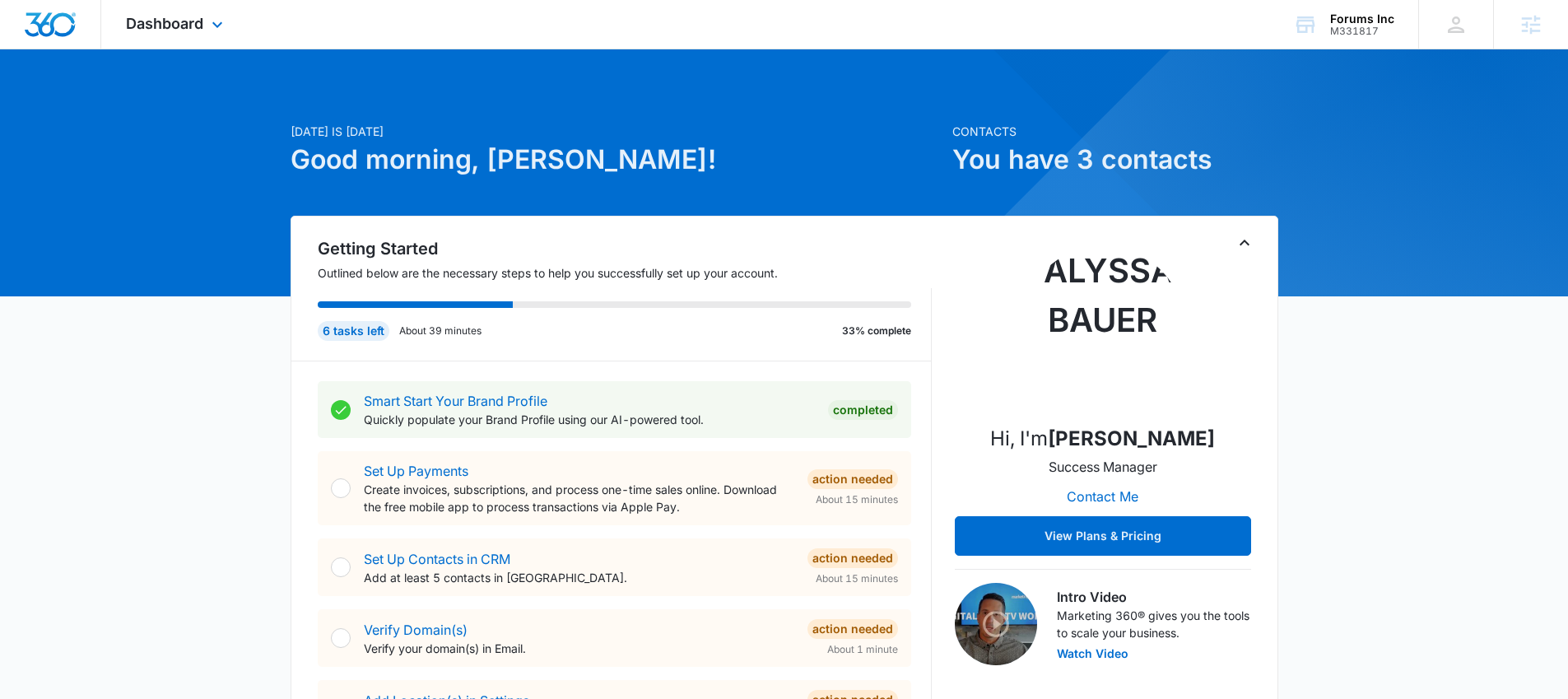
click at [195, 36] on div "Dashboard Apps Reputation Websites Forms CRM Email Social Shop Payments POS Con…" at bounding box center [177, 24] width 151 height 48
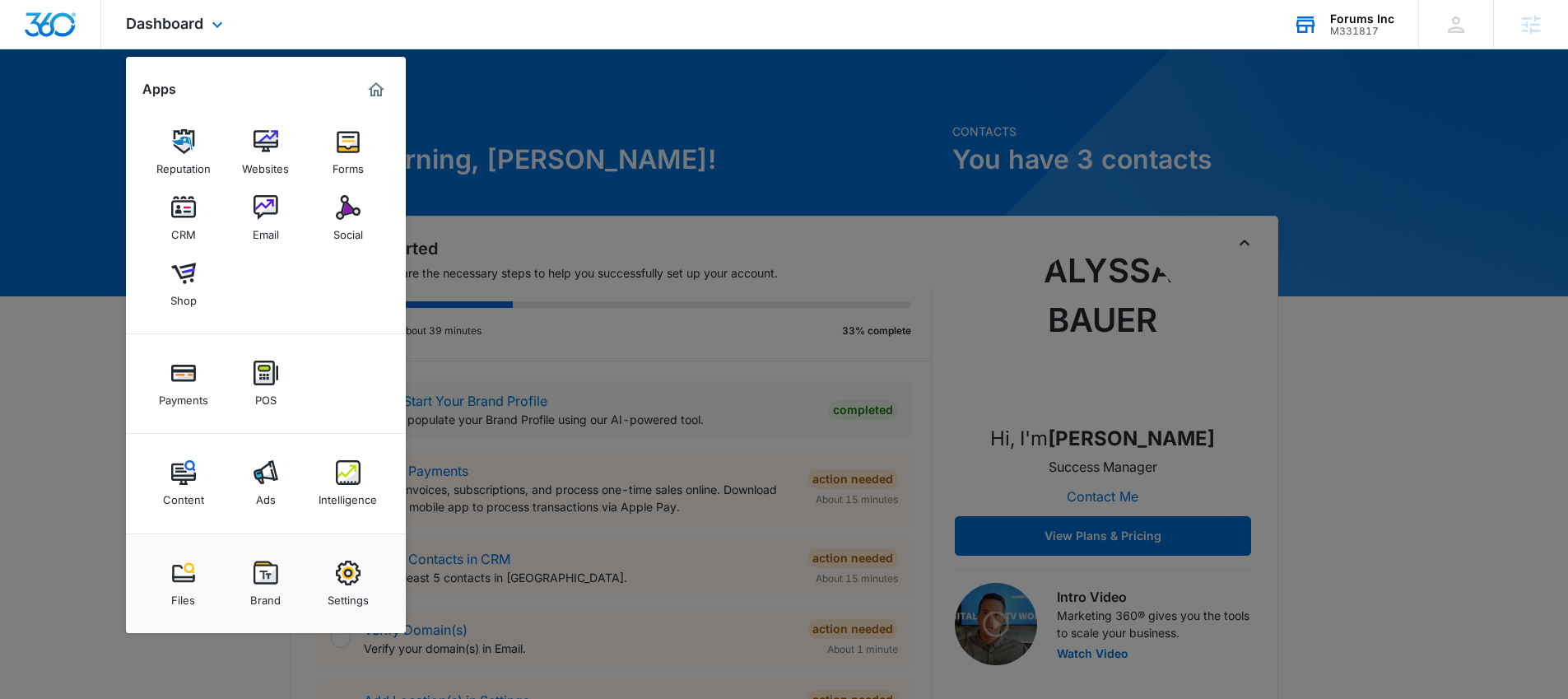
click at [1339, 22] on div "Forums Inc" at bounding box center [1361, 19] width 65 height 13
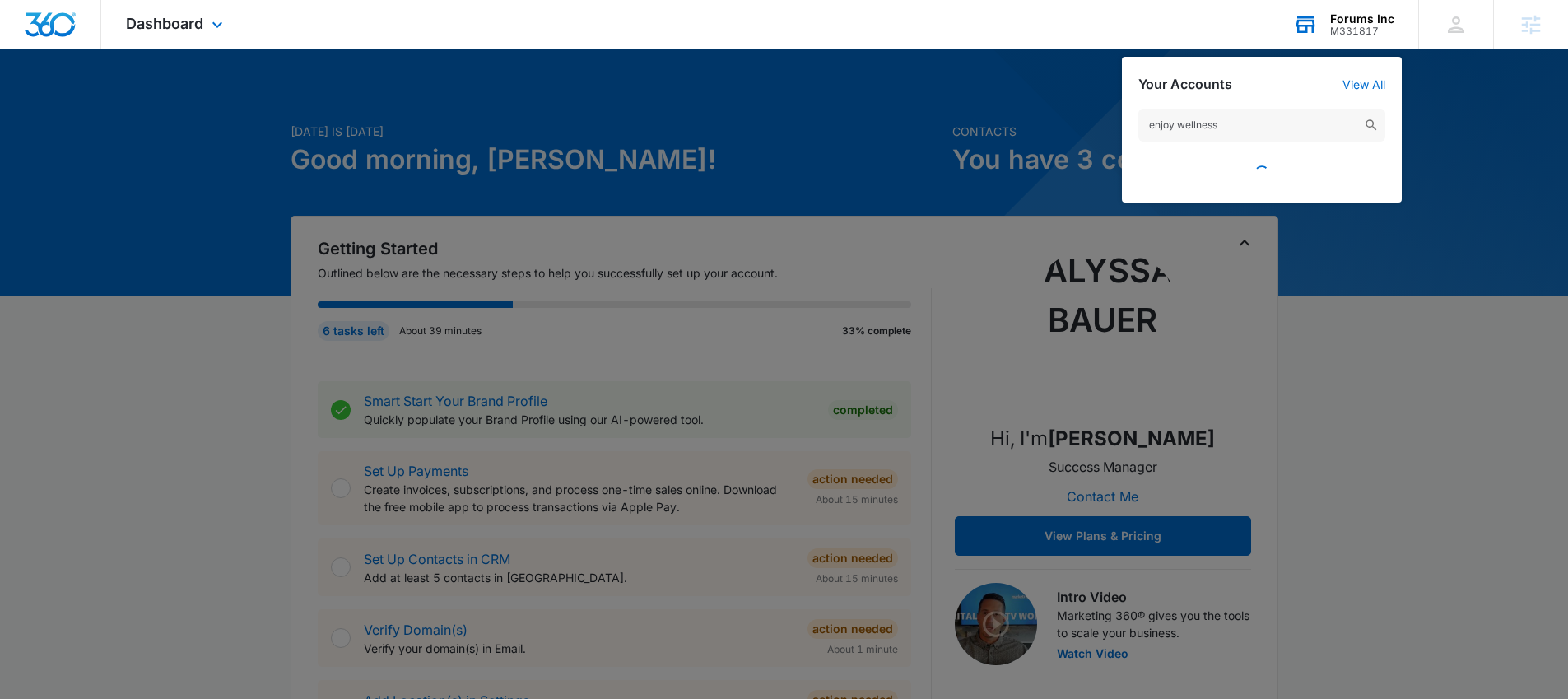
type input "enjoy wellness"
click at [1225, 171] on div at bounding box center [1261, 168] width 247 height 36
click at [1259, 127] on input "enjoy wellness" at bounding box center [1261, 125] width 247 height 33
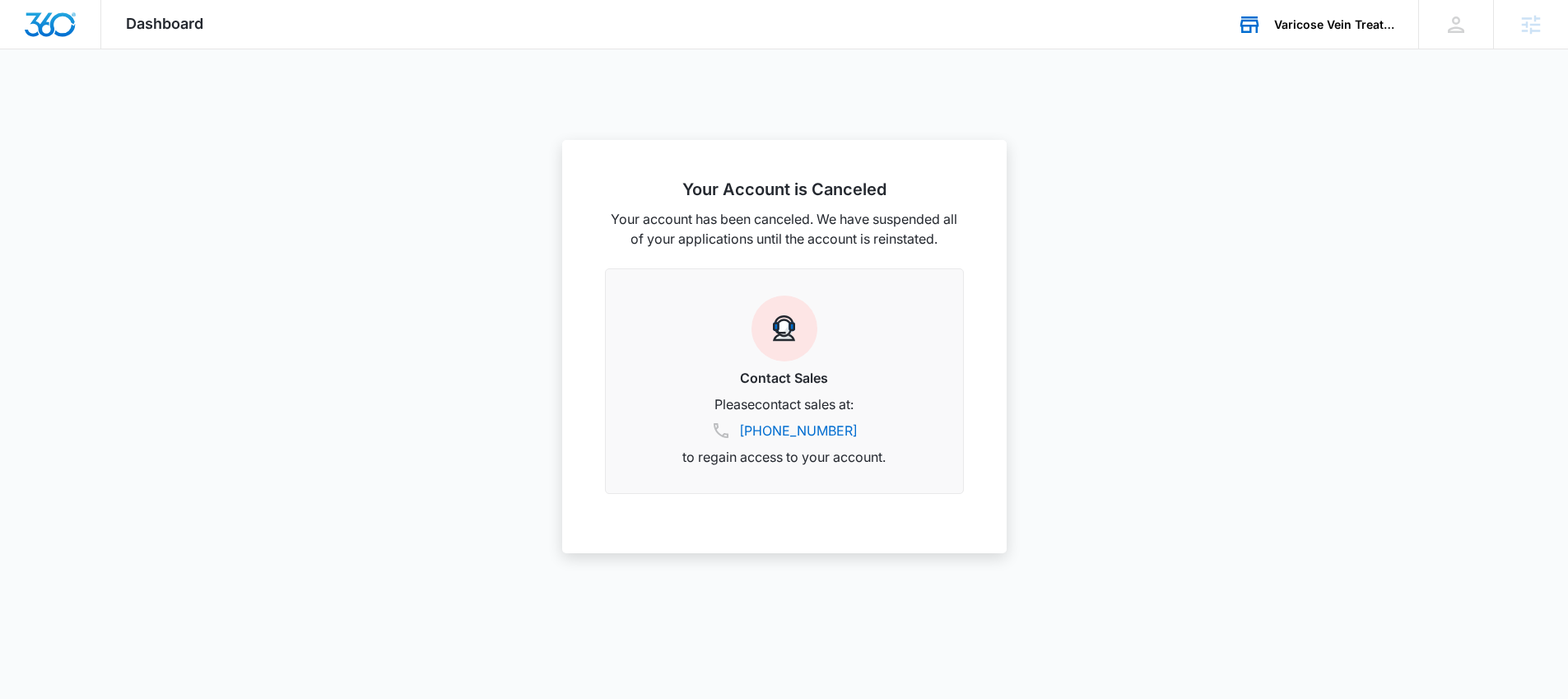
click at [1351, 19] on div "Varicose Vein Treatments Center [GEOGRAPHIC_DATA]" at bounding box center [1334, 25] width 120 height 13
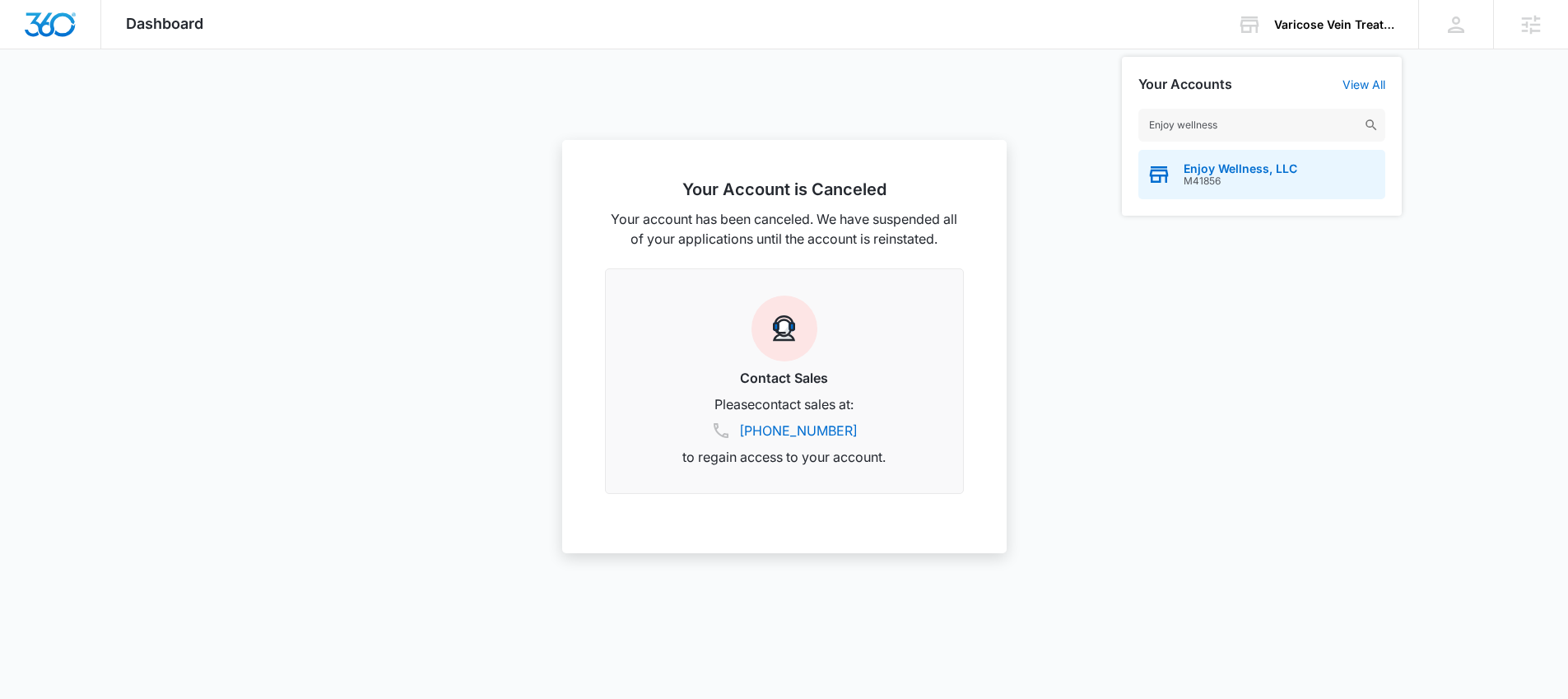
type input "Enjoy wellness"
click at [1215, 166] on span "Enjoy Wellness, LLC" at bounding box center [1239, 168] width 114 height 13
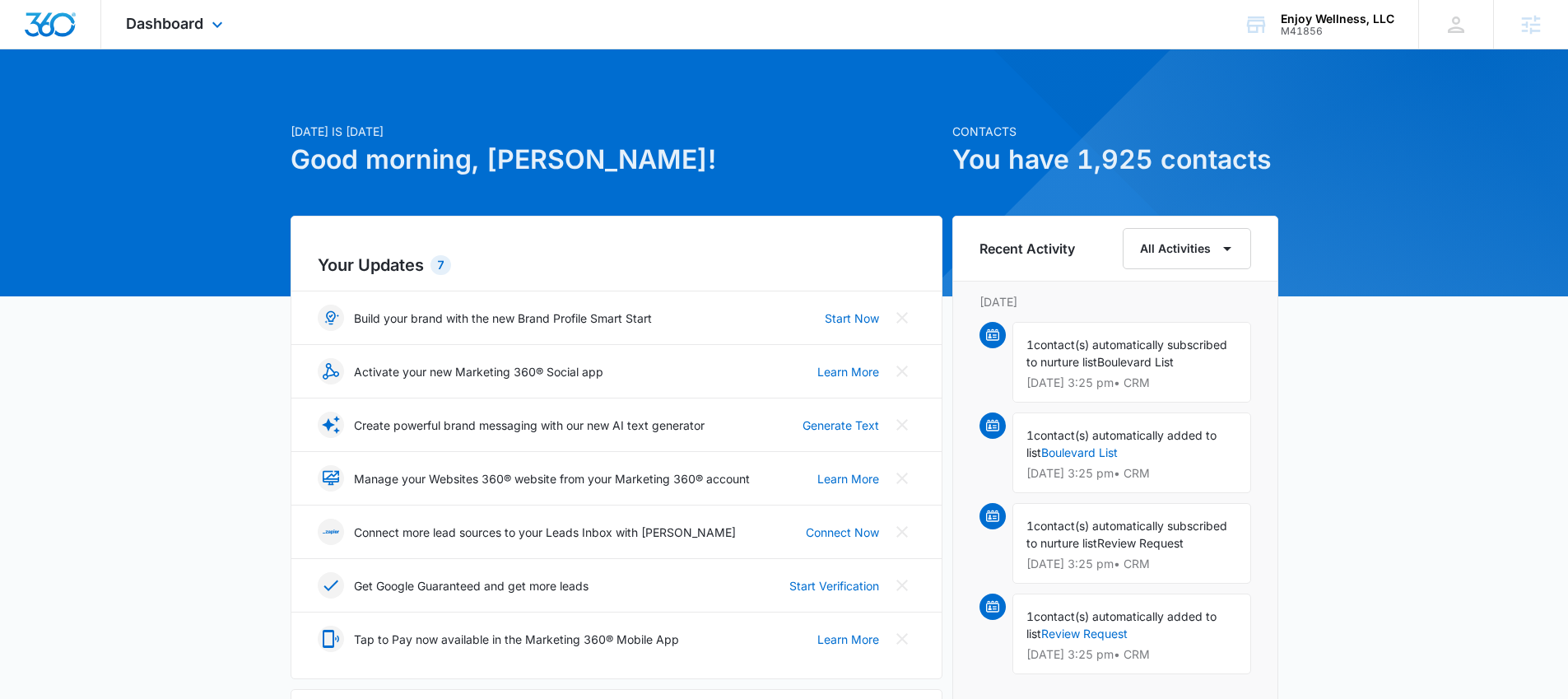
click at [204, 25] on div "Dashboard Apps Reputation Websites Forms CRM Email Social Payments POS Content …" at bounding box center [177, 24] width 151 height 48
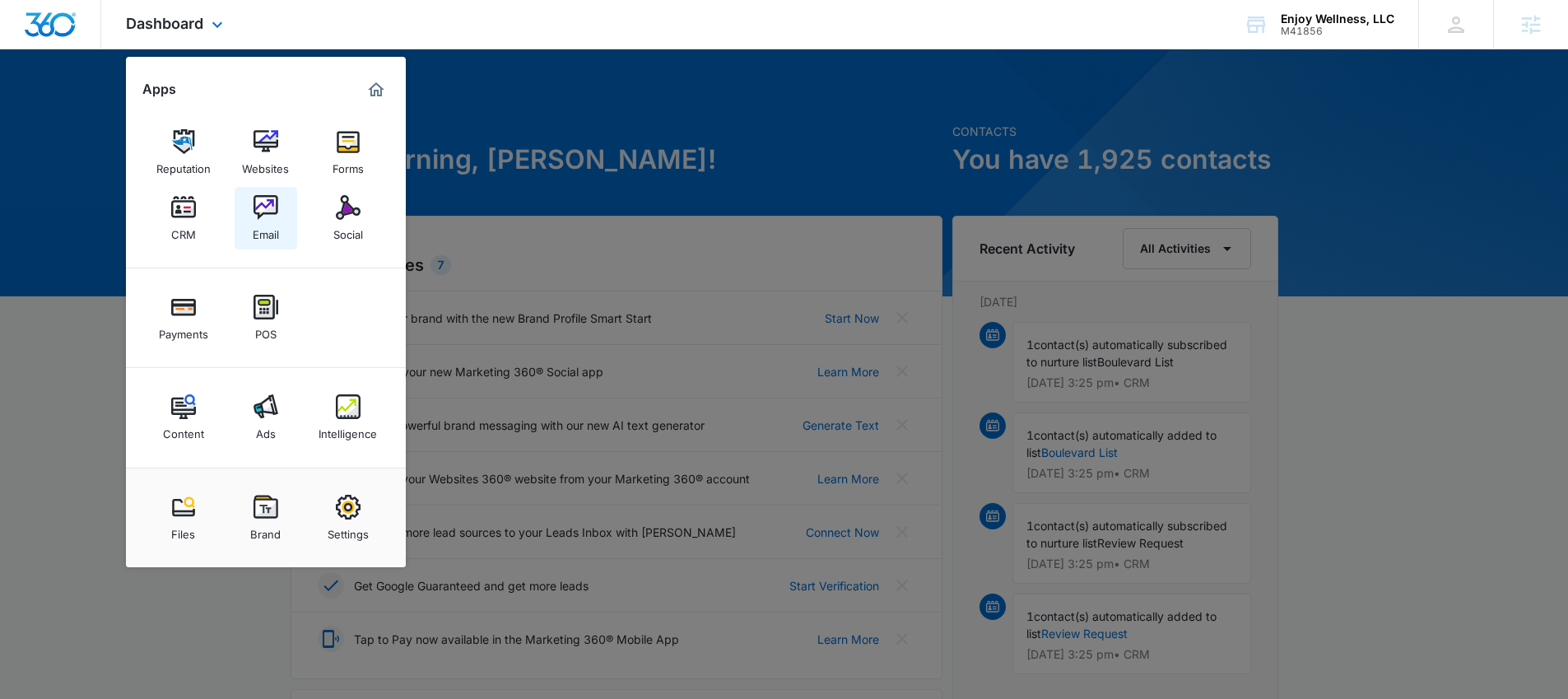
click at [277, 198] on img at bounding box center [266, 207] width 25 height 25
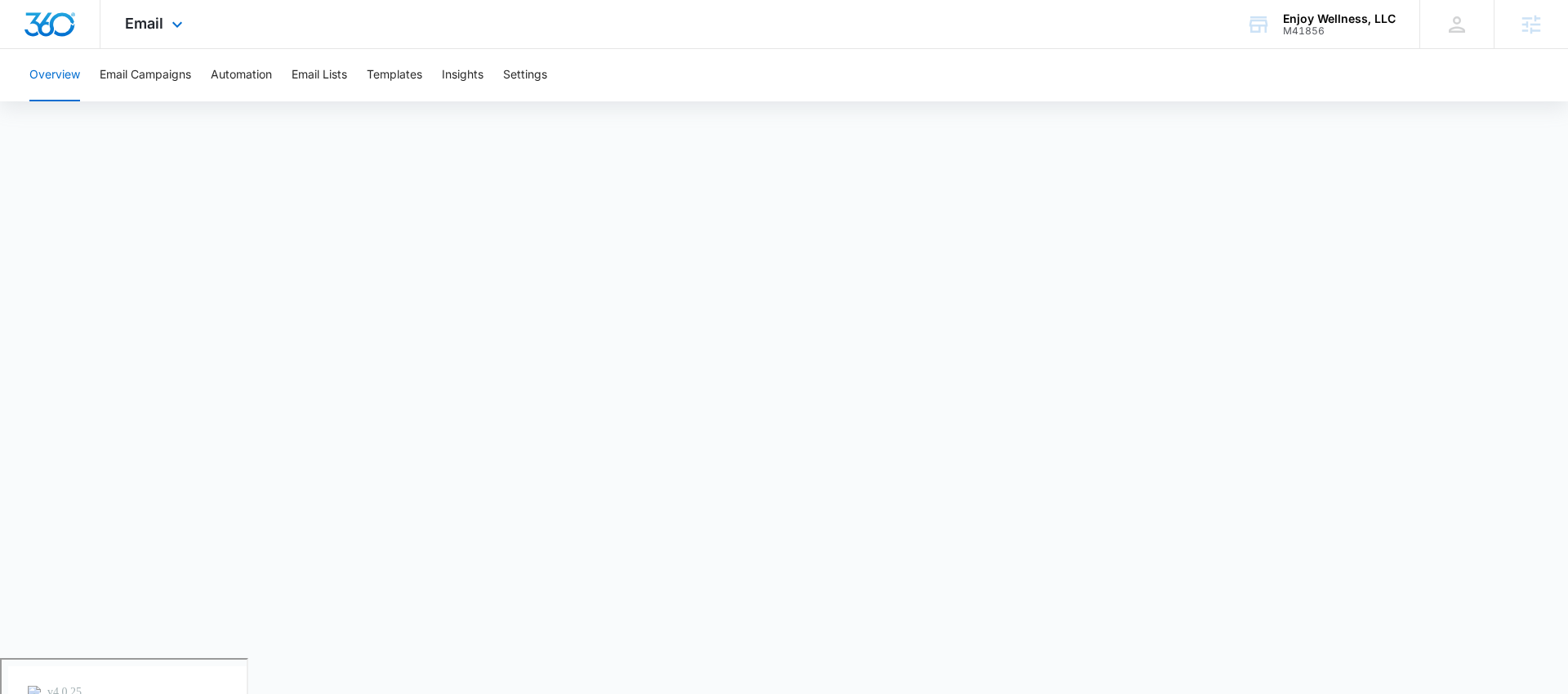
click at [141, 13] on div "Email Apps Reputation Websites Forms CRM Email Social Payments POS Content Ads …" at bounding box center [155, 23] width 111 height 48
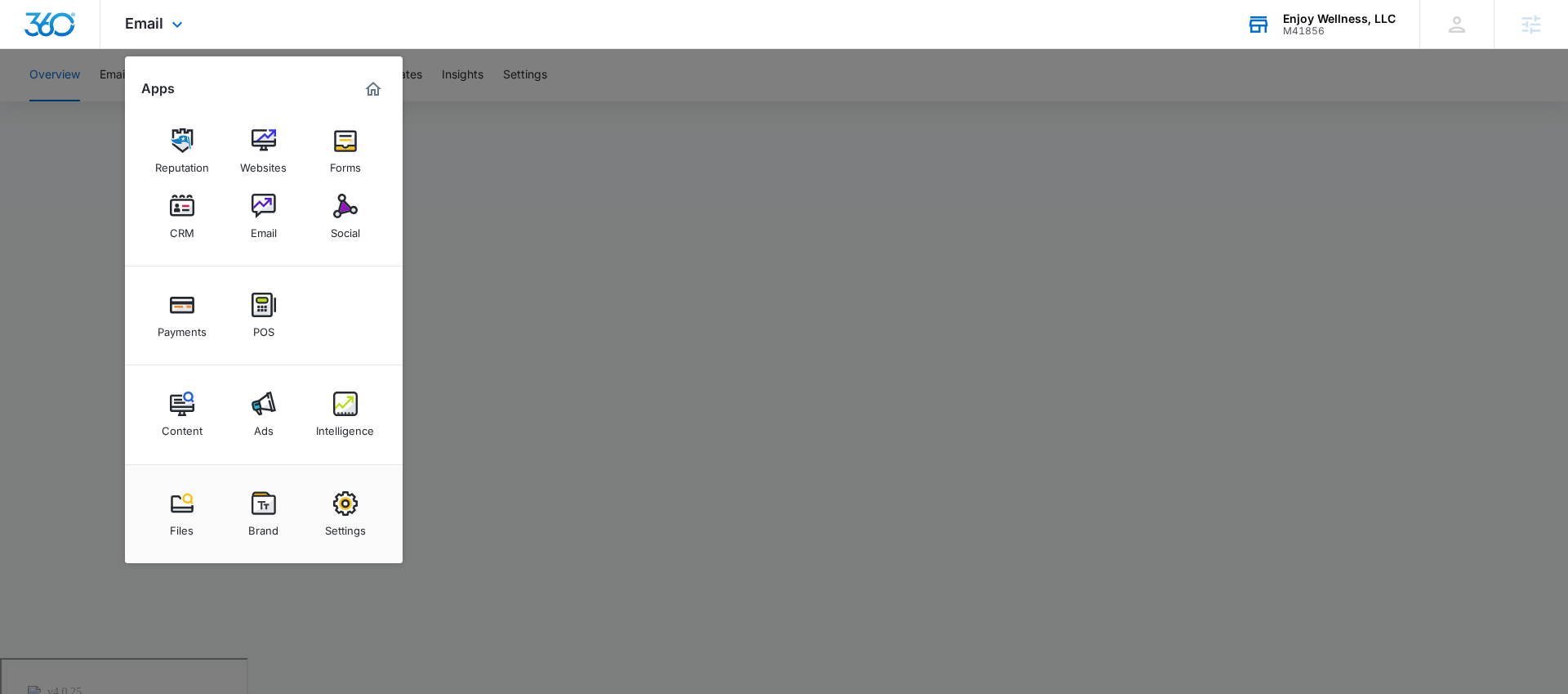
click at [1332, 30] on div "M41856" at bounding box center [1339, 31] width 113 height 12
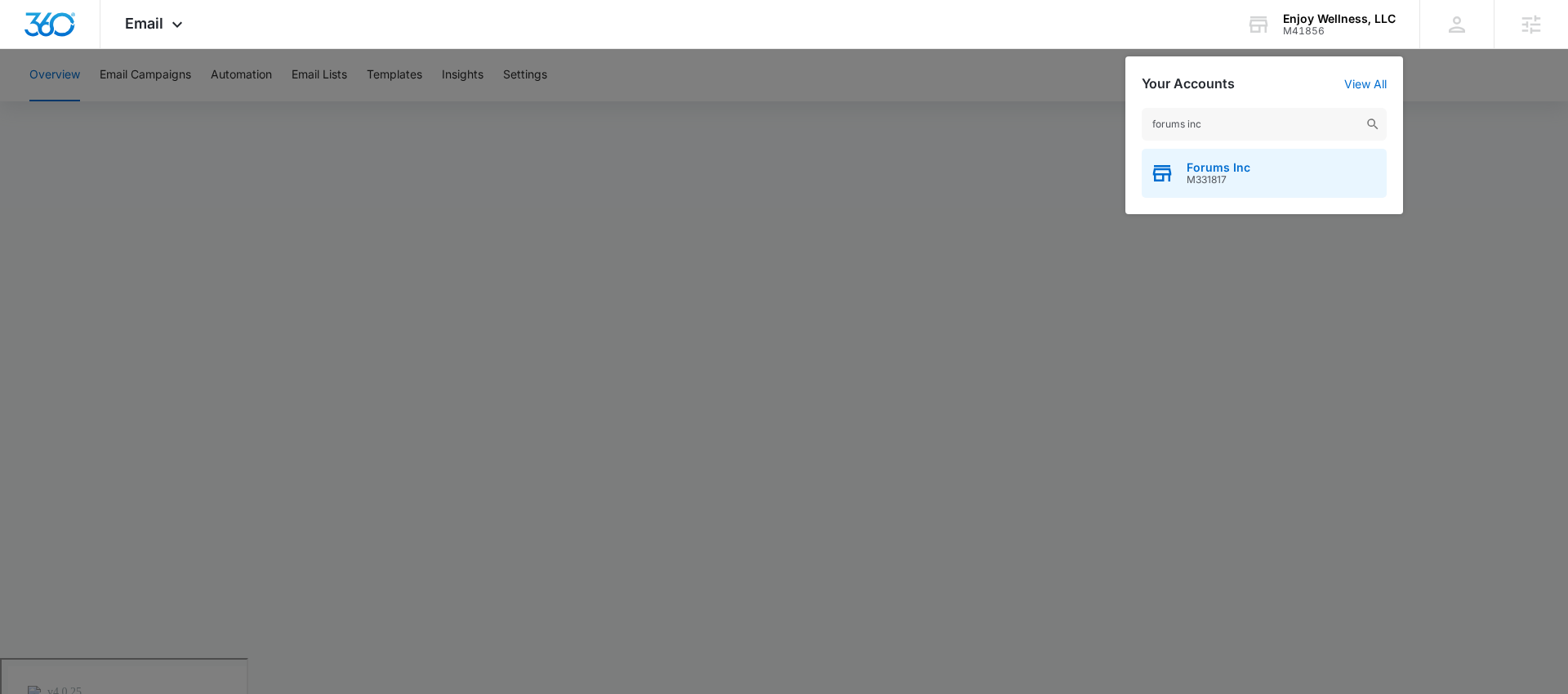
type input "forums inc"
click at [1237, 166] on span "Forums Inc" at bounding box center [1218, 167] width 64 height 13
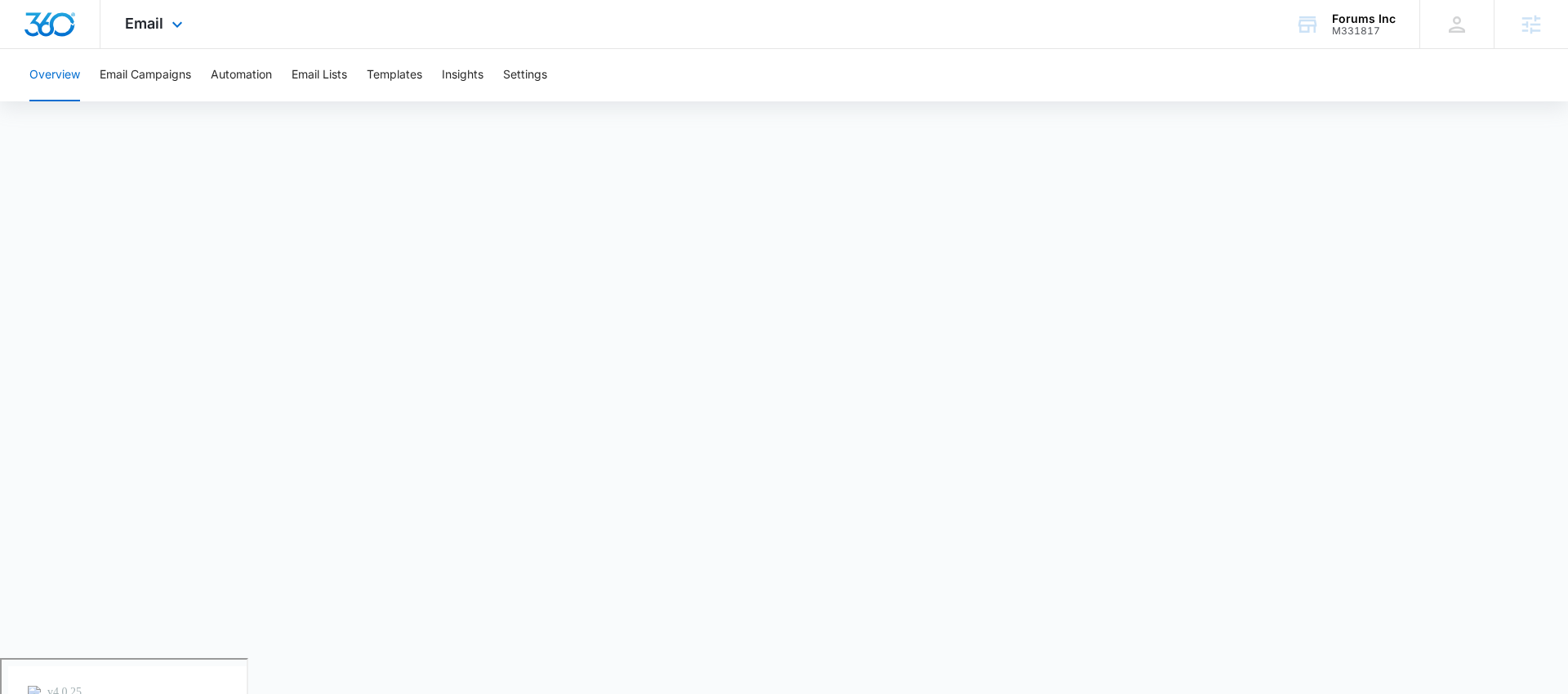
click at [166, 45] on div "Email Apps Reputation Websites Forms CRM Email Social Shop Payments POS Content…" at bounding box center [155, 23] width 111 height 48
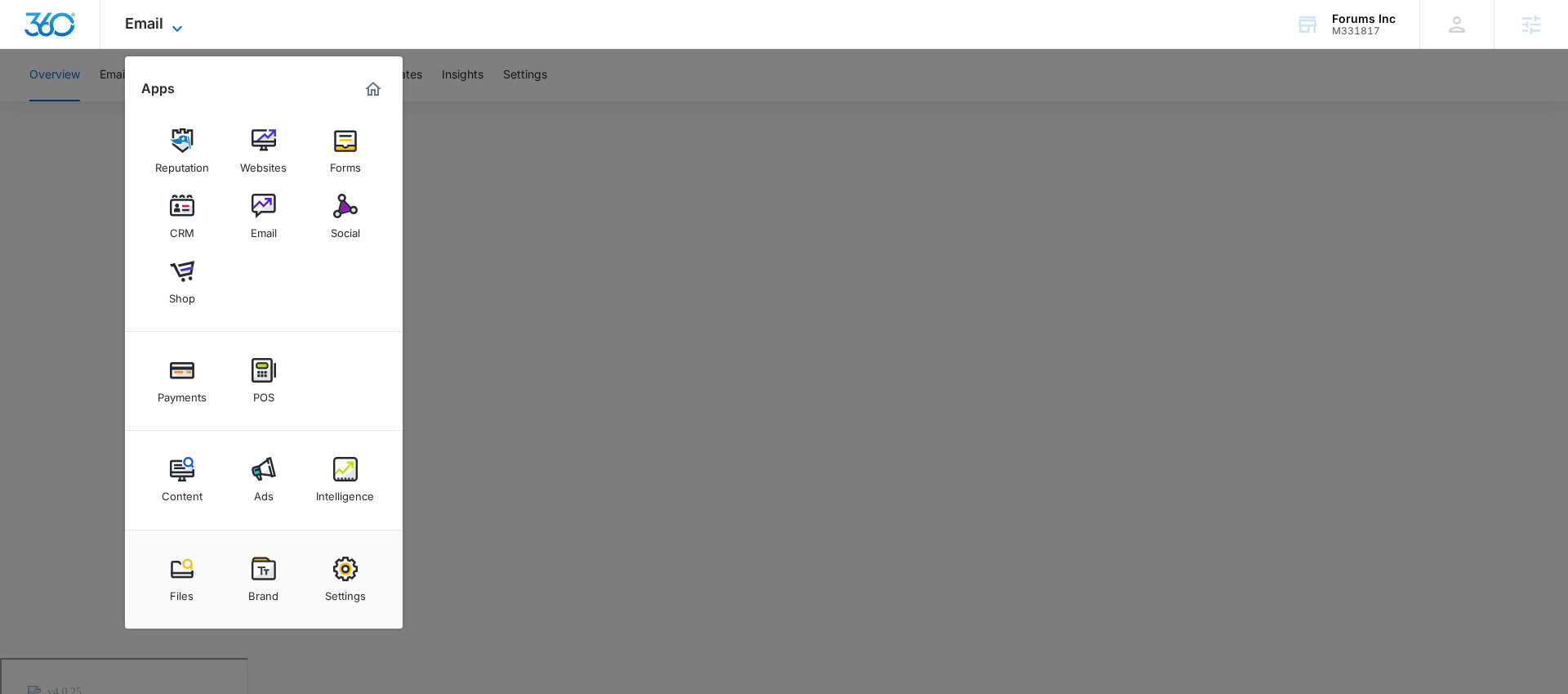
click at [167, 26] on icon at bounding box center [177, 29] width 20 height 20
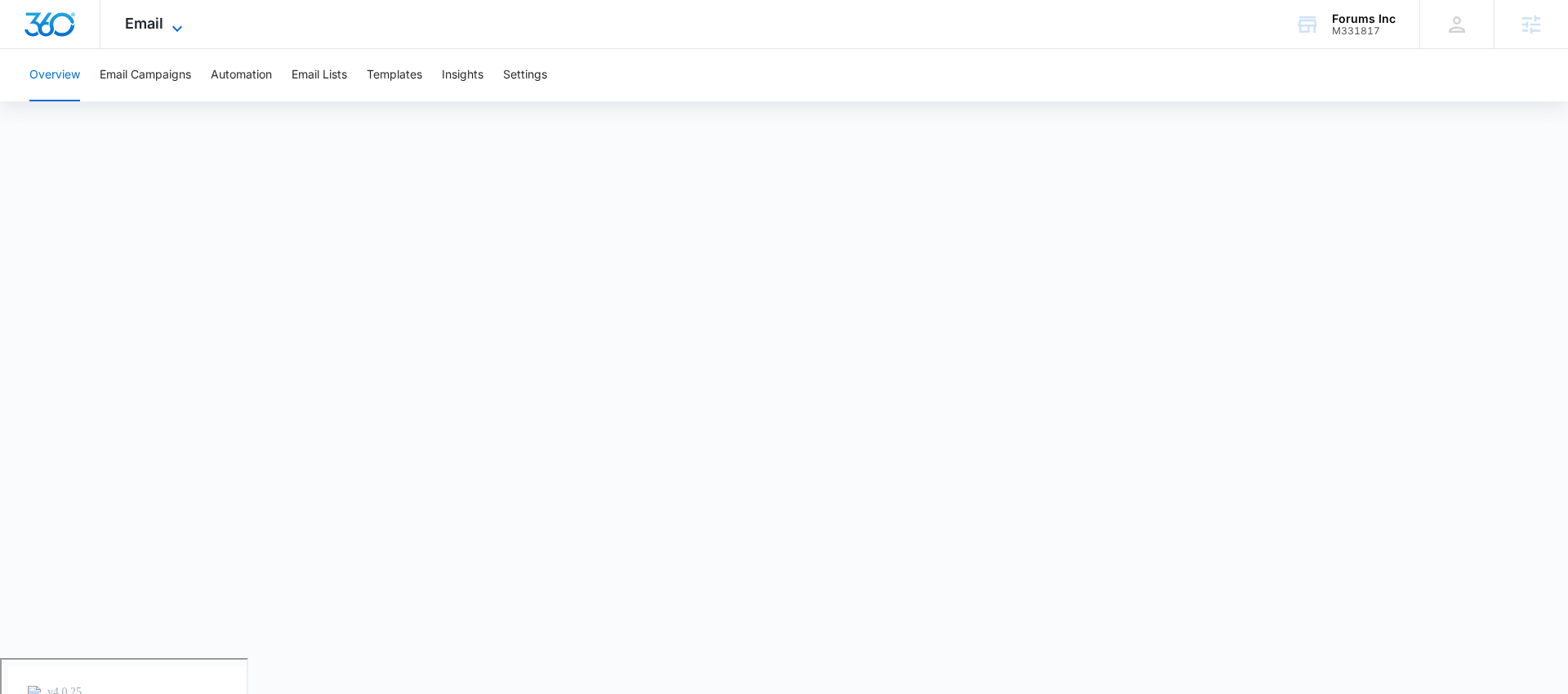
click at [169, 23] on icon at bounding box center [177, 29] width 20 height 20
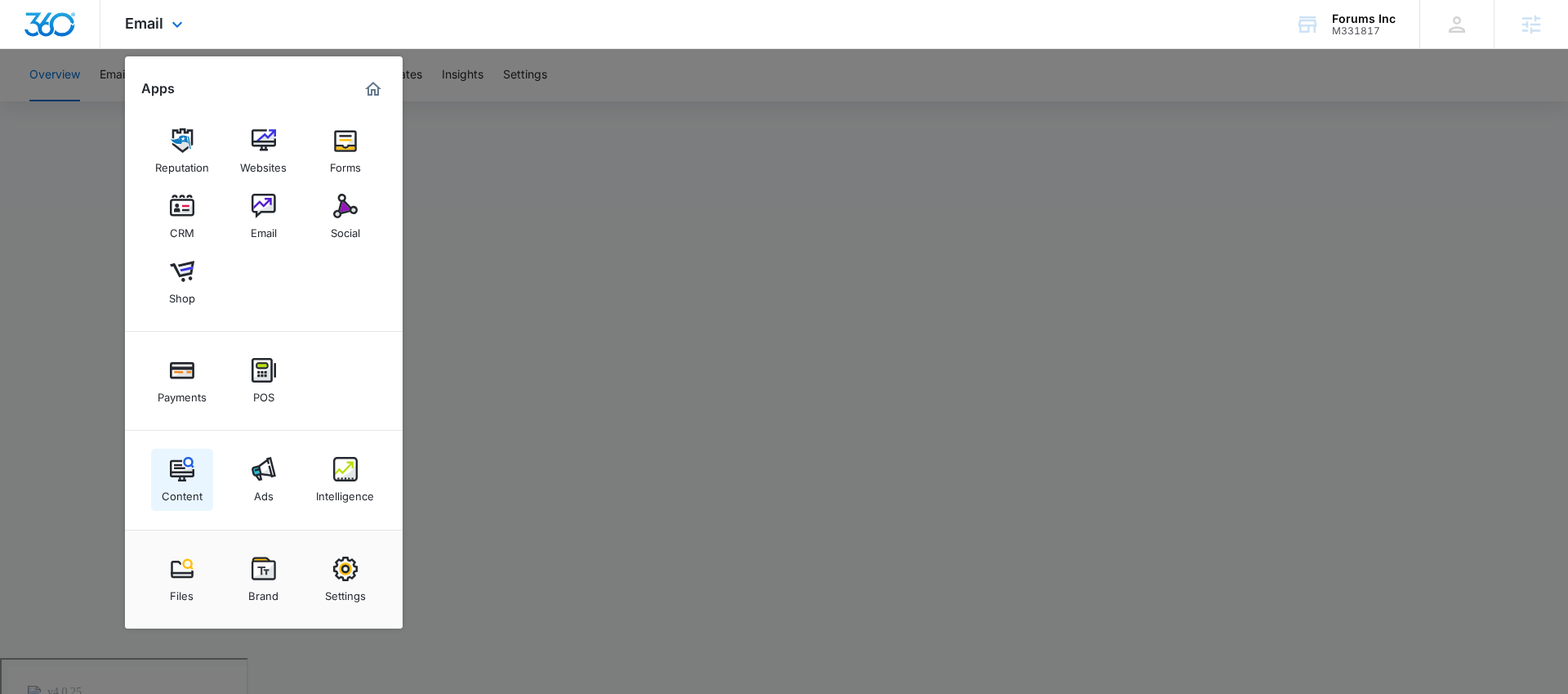
click at [192, 482] on div "Content" at bounding box center [182, 492] width 41 height 22
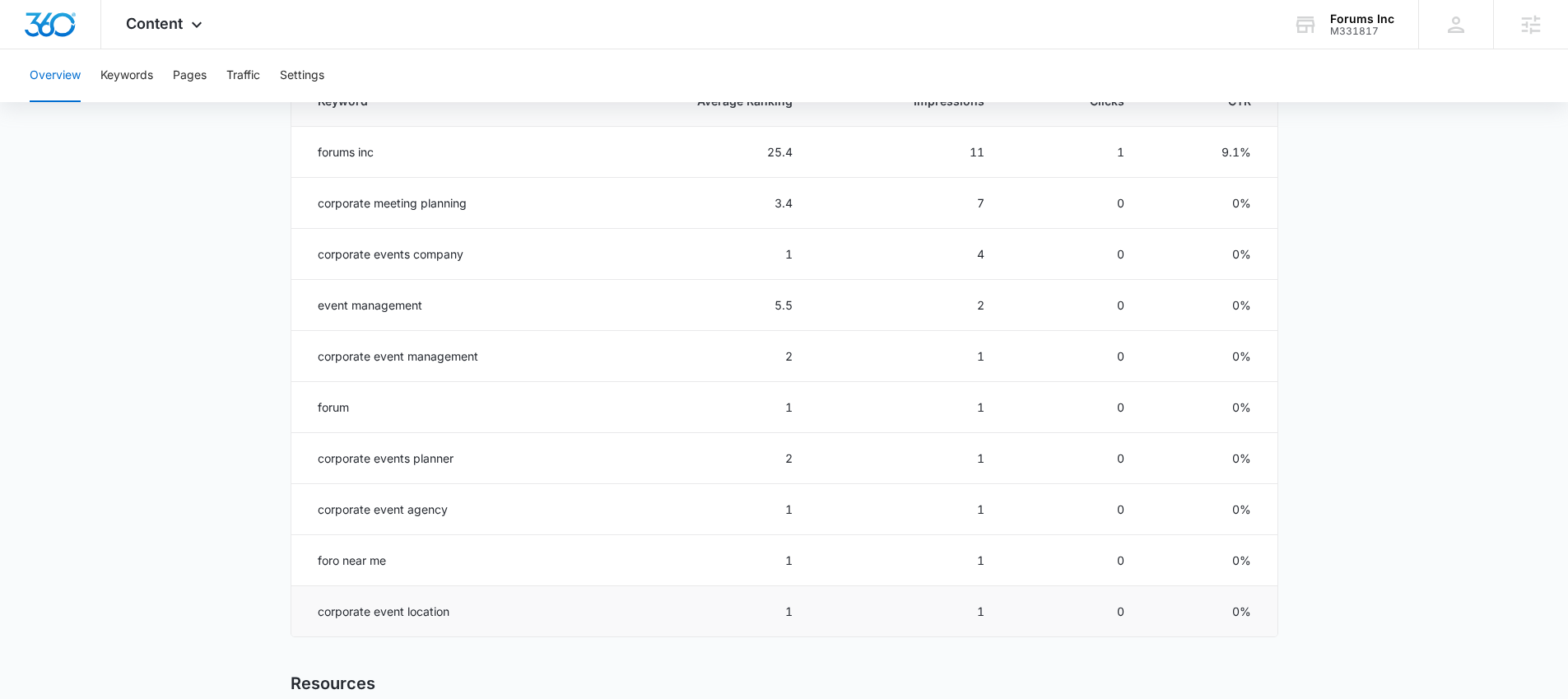
scroll to position [779, 0]
click at [1330, 42] on div "Forums Inc M331817 Your Accounts View All" at bounding box center [1343, 24] width 150 height 48
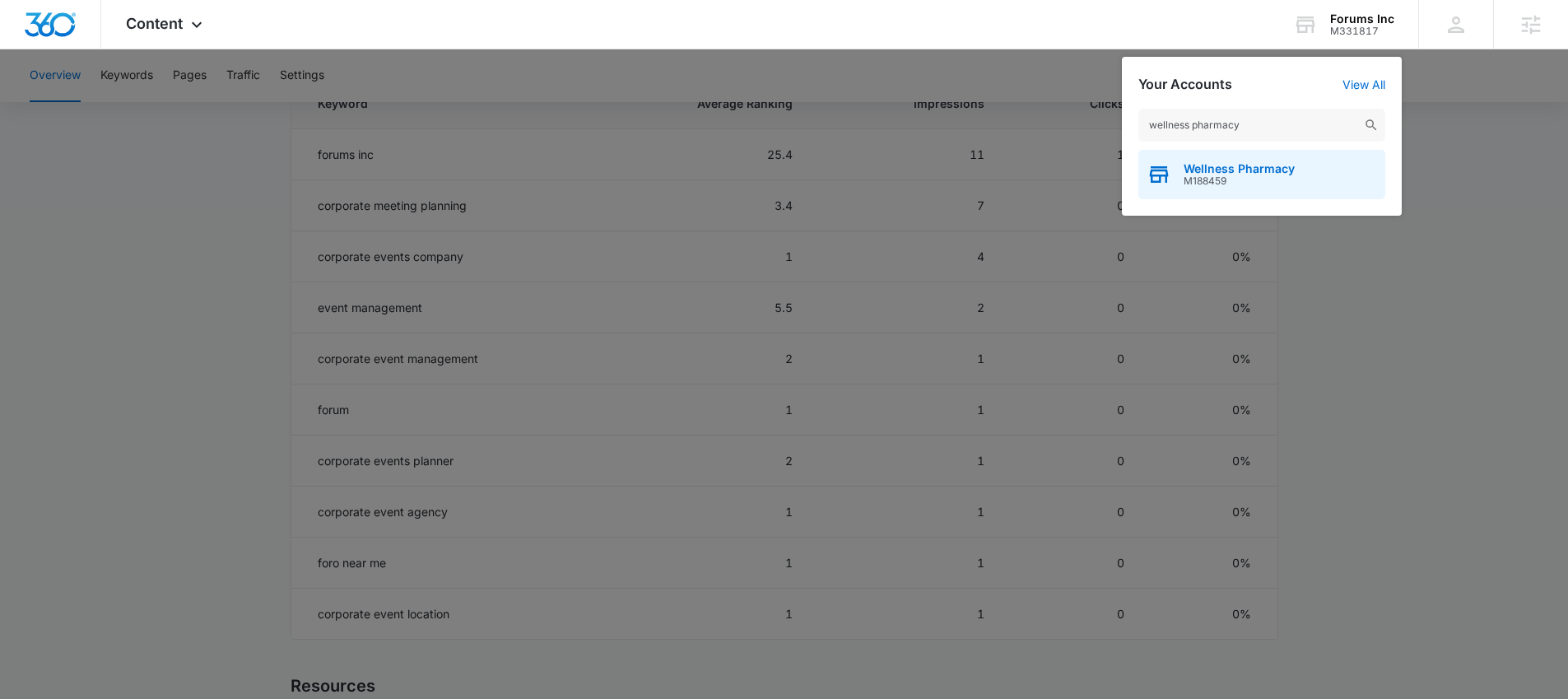
type input "wellness pharmacy"
click at [1221, 167] on span "Wellness Pharmacy" at bounding box center [1239, 168] width 111 height 13
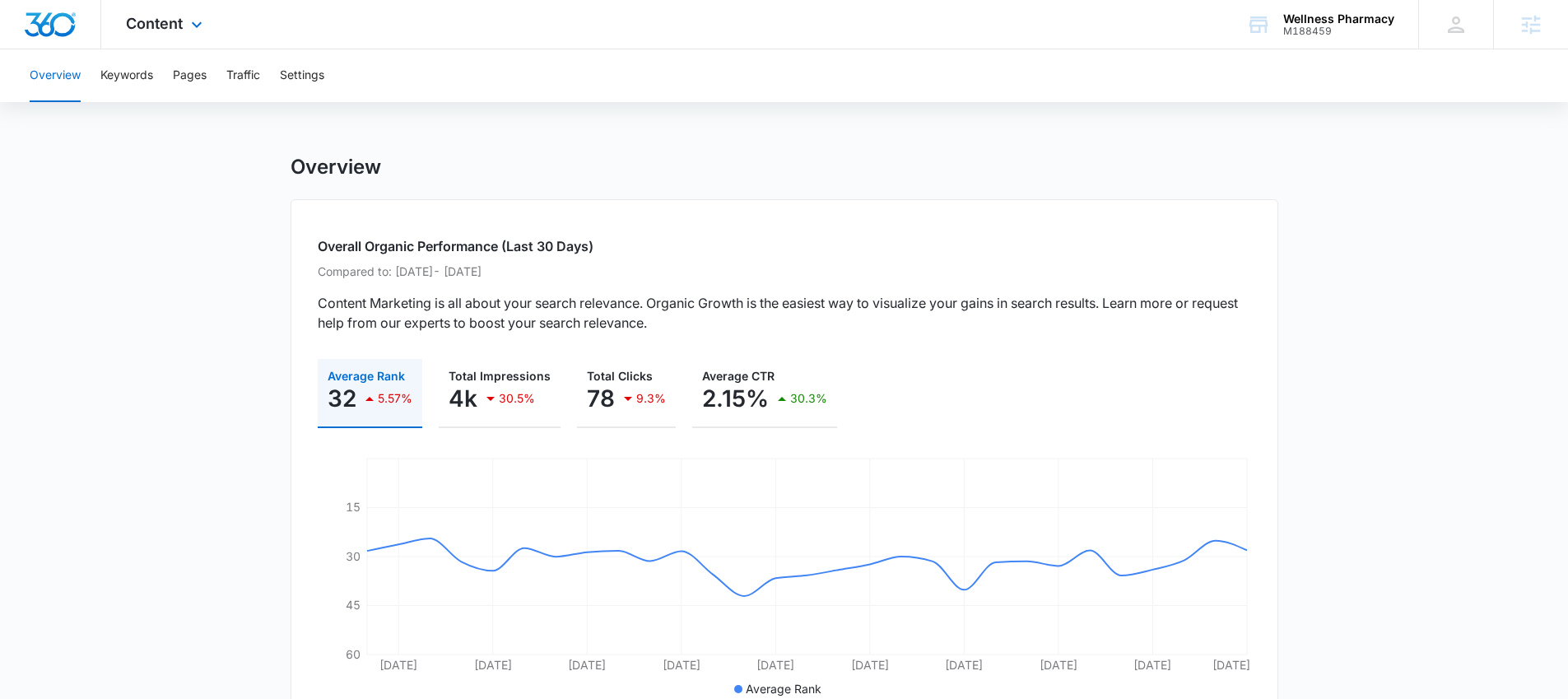
click at [177, 33] on div "Content Apps Reputation Websites Forms CRM Email Social Shop Payments POS Conte…" at bounding box center [166, 24] width 130 height 48
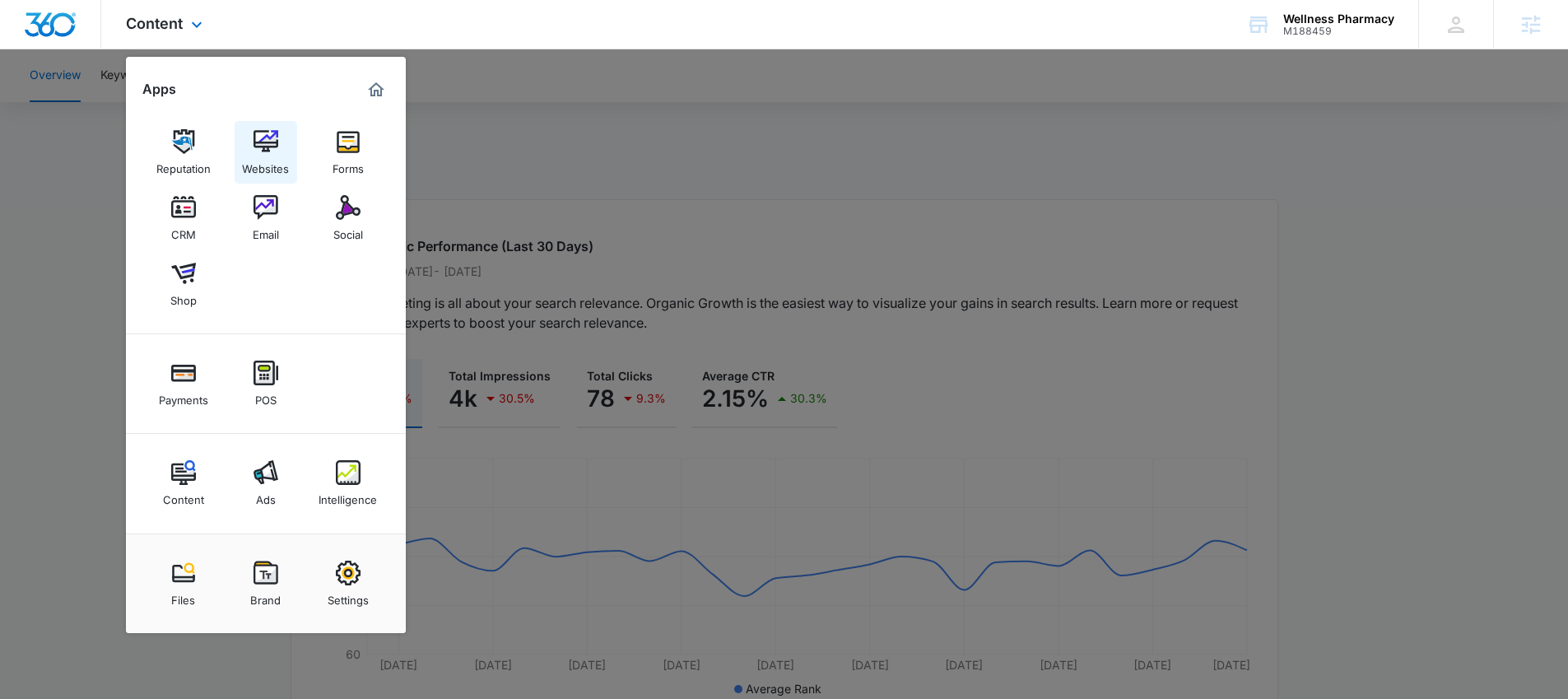
click at [274, 159] on div "Websites" at bounding box center [266, 165] width 47 height 22
